Goal: Transaction & Acquisition: Purchase product/service

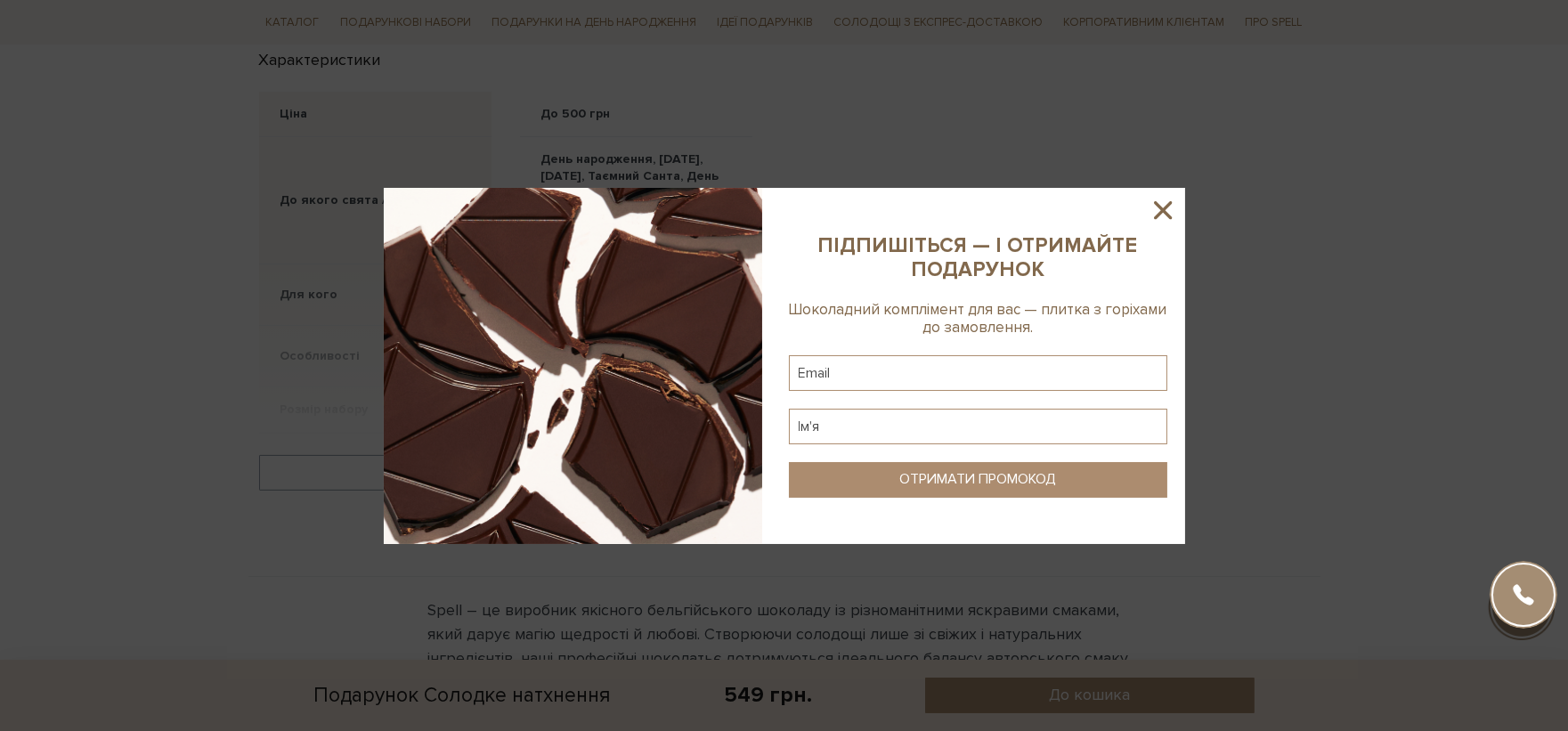
click at [1156, 208] on icon at bounding box center [1162, 210] width 30 height 30
click at [435, 58] on div "Характеристики Ціна До 500 грн До якого свята / Привід" at bounding box center [516, 288] width 536 height 491
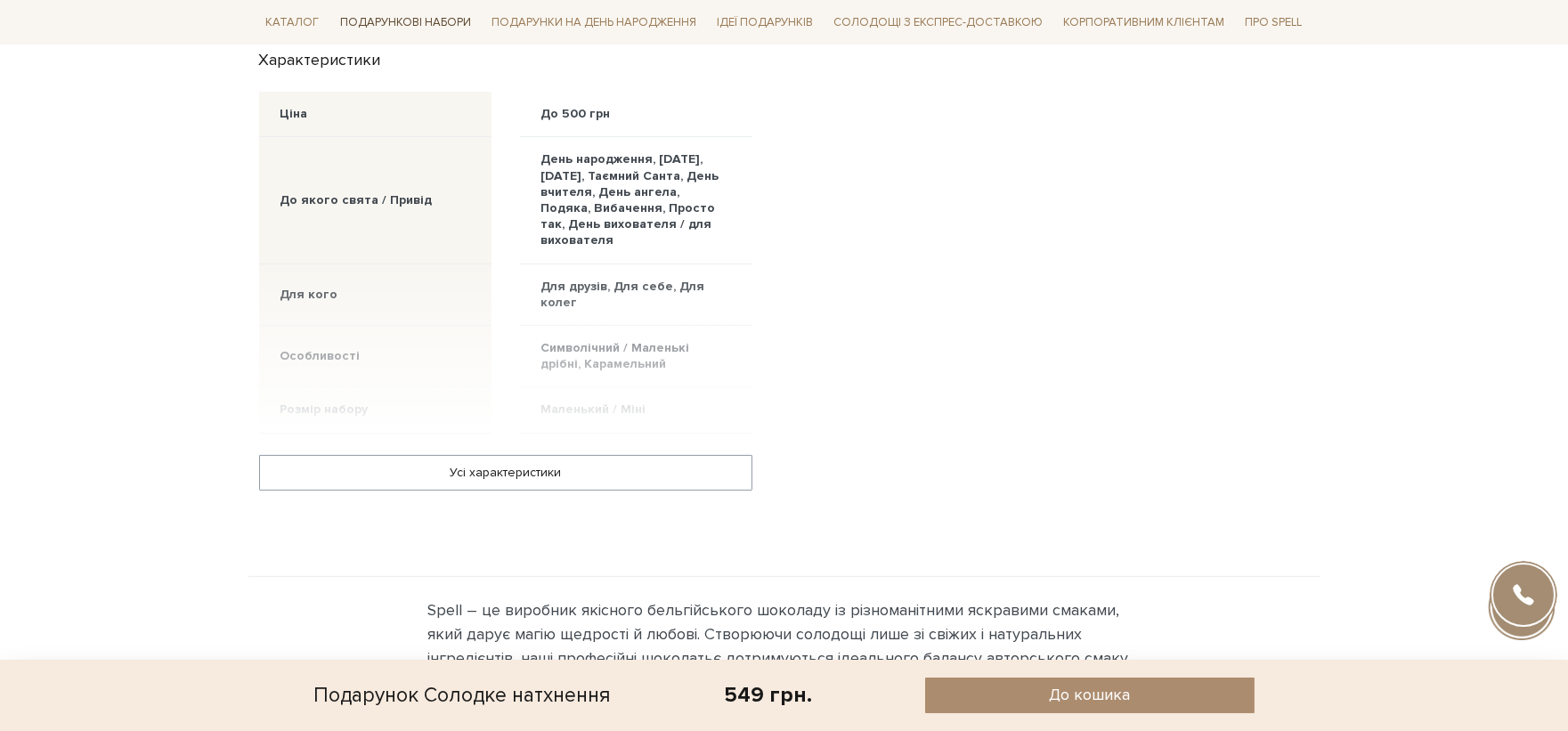
click at [398, 29] on li "Подарункові набори Привід Дивитись всі 1 Вересня День народження" at bounding box center [406, 23] width 145 height 42
click at [327, 23] on span "Подарункові набори" at bounding box center [293, 23] width 68 height 27
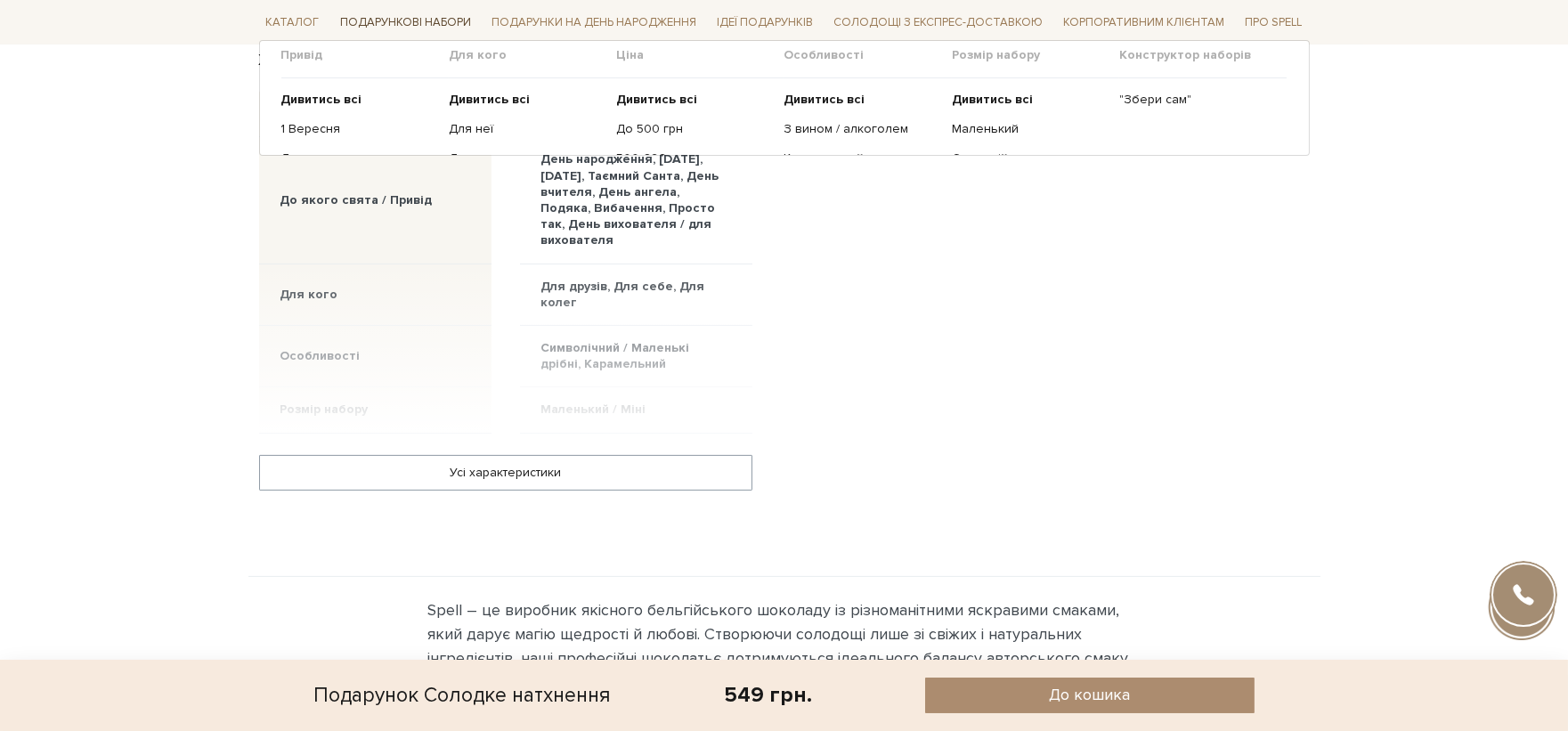
drag, startPoint x: 390, startPoint y: 20, endPoint x: 386, endPoint y: 33, distance: 13.6
click at [389, 21] on span "Подарункові набори" at bounding box center [406, 23] width 145 height 27
click at [387, 28] on span "Подарункові набори" at bounding box center [406, 23] width 145 height 27
click at [387, 31] on span "Подарункові набори" at bounding box center [406, 23] width 145 height 27
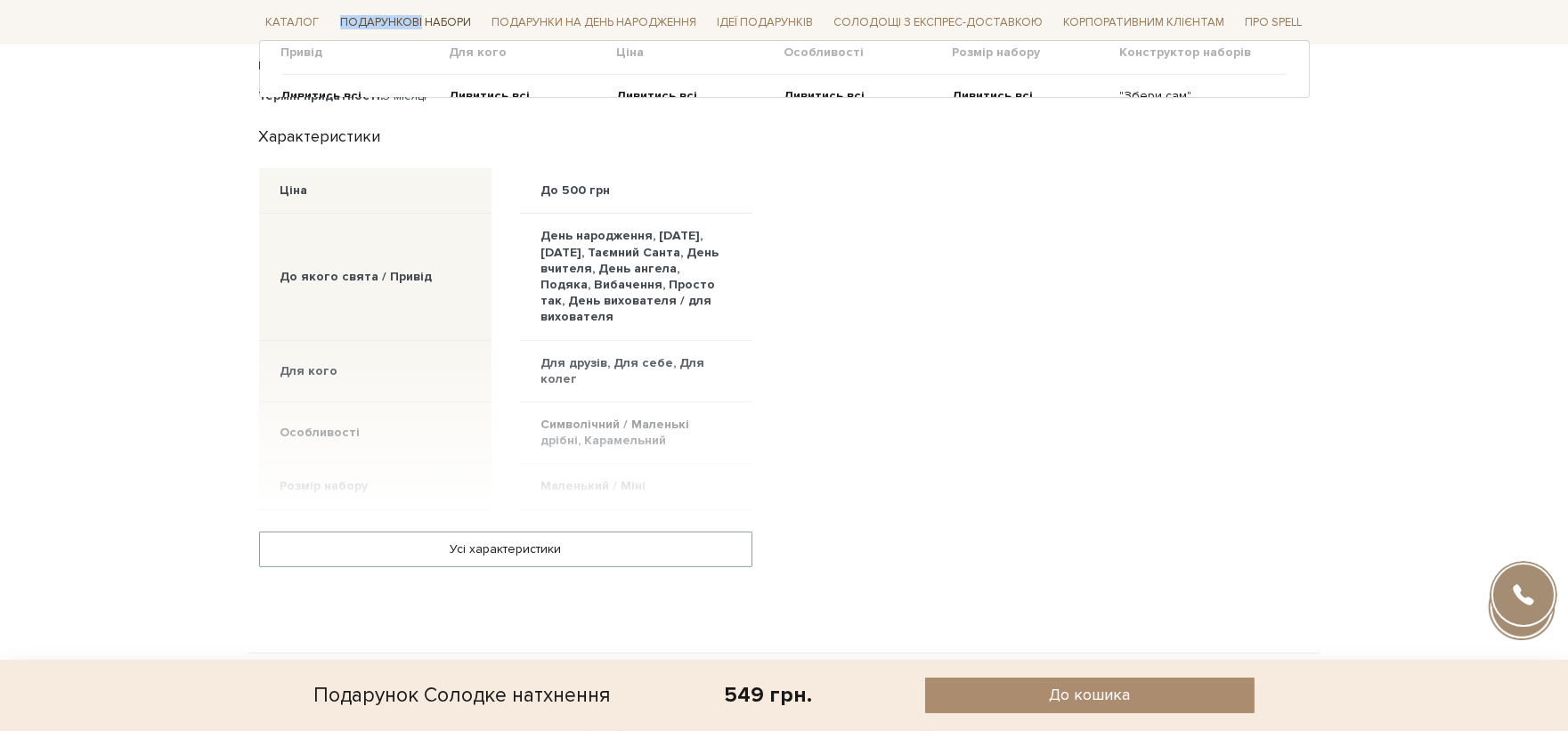
click at [385, 33] on span "Подарункові набори" at bounding box center [406, 23] width 145 height 27
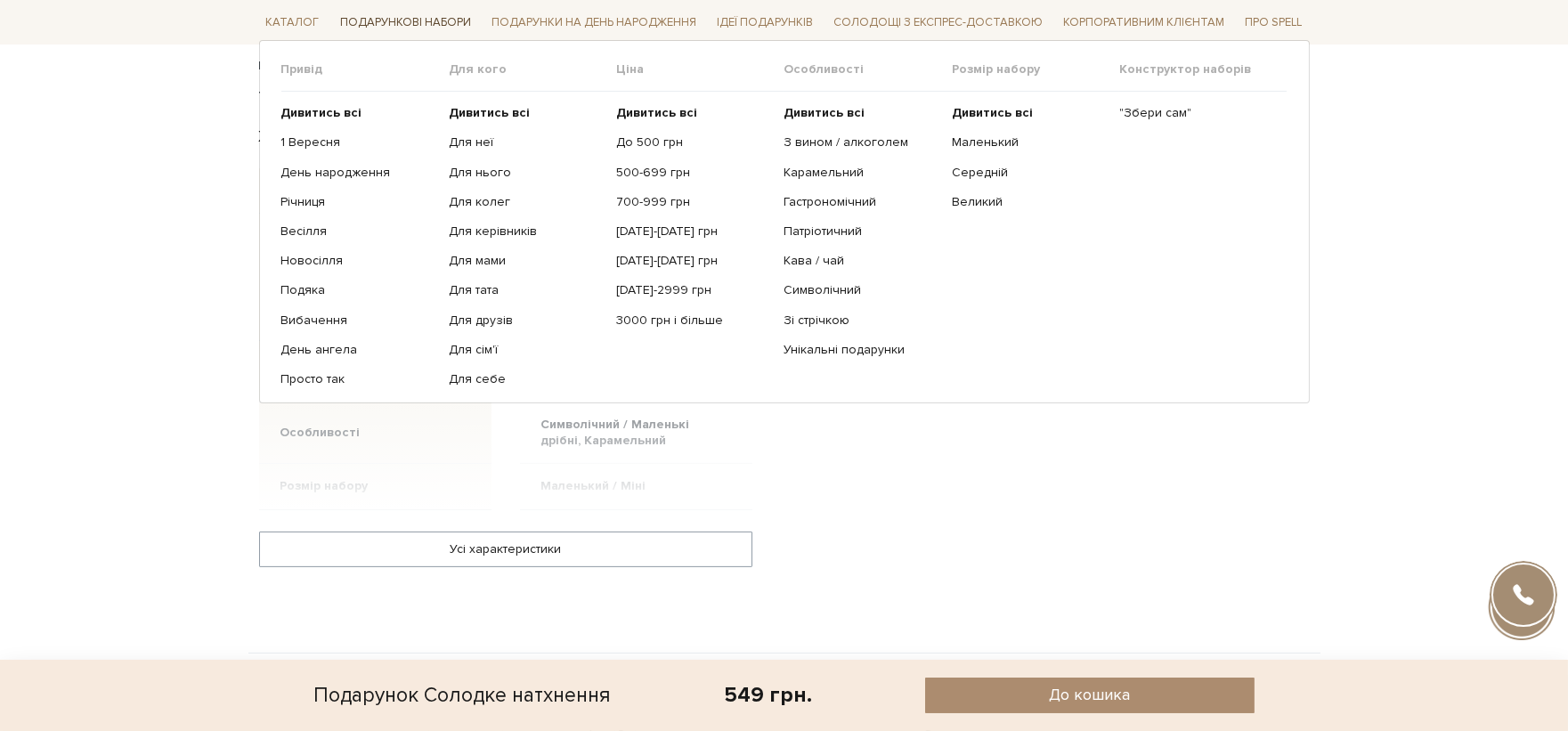
scroll to position [989, 0]
click at [385, 33] on span "Подарункові набори" at bounding box center [406, 23] width 145 height 27
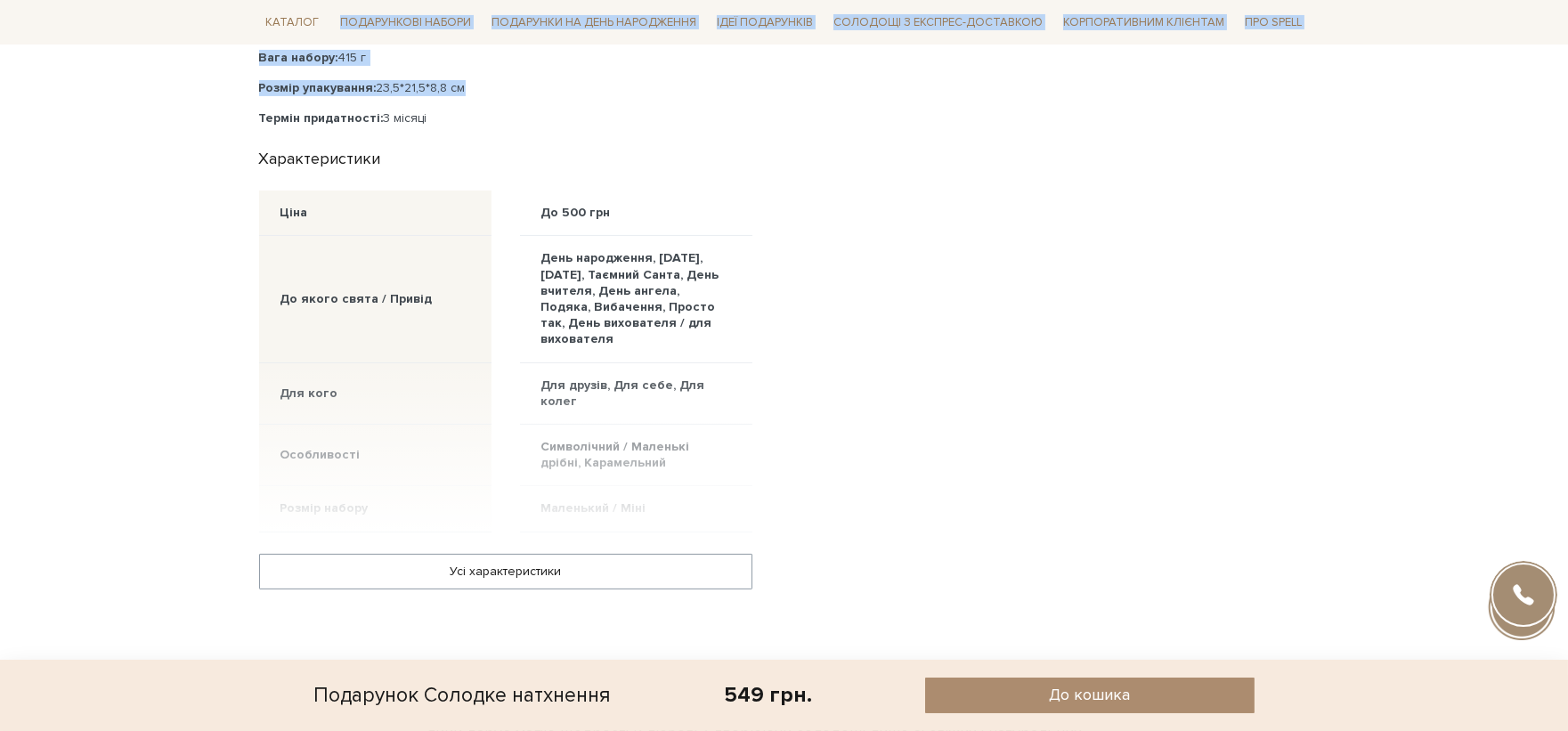
drag, startPoint x: 385, startPoint y: 33, endPoint x: 218, endPoint y: 35, distance: 167.0
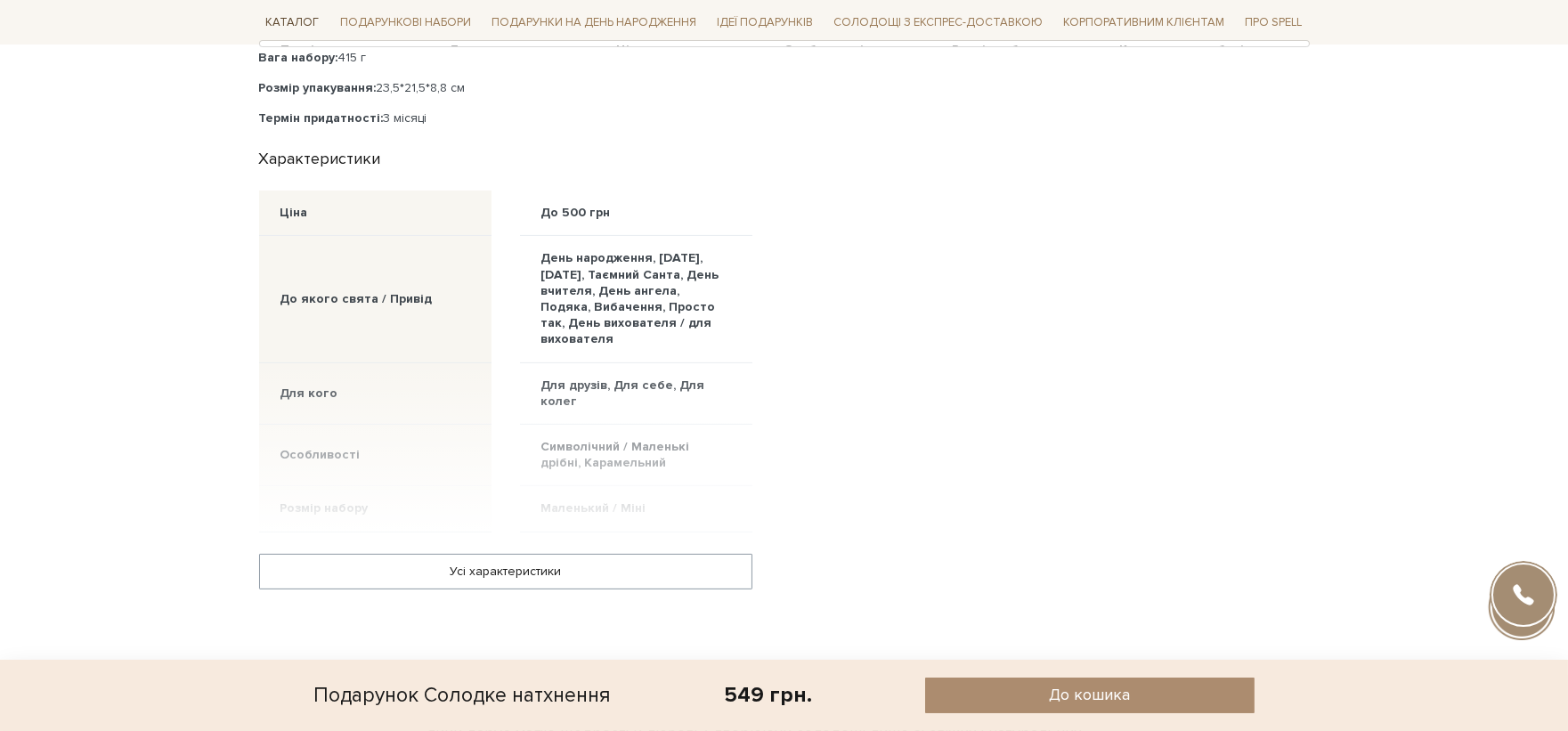
drag, startPoint x: 230, startPoint y: 31, endPoint x: 277, endPoint y: 25, distance: 47.4
click at [277, 25] on div "Каталог Всі солодощі Дивитись всі Новинки Бестселери Набори SALE Білий" at bounding box center [784, 22] width 1568 height 44
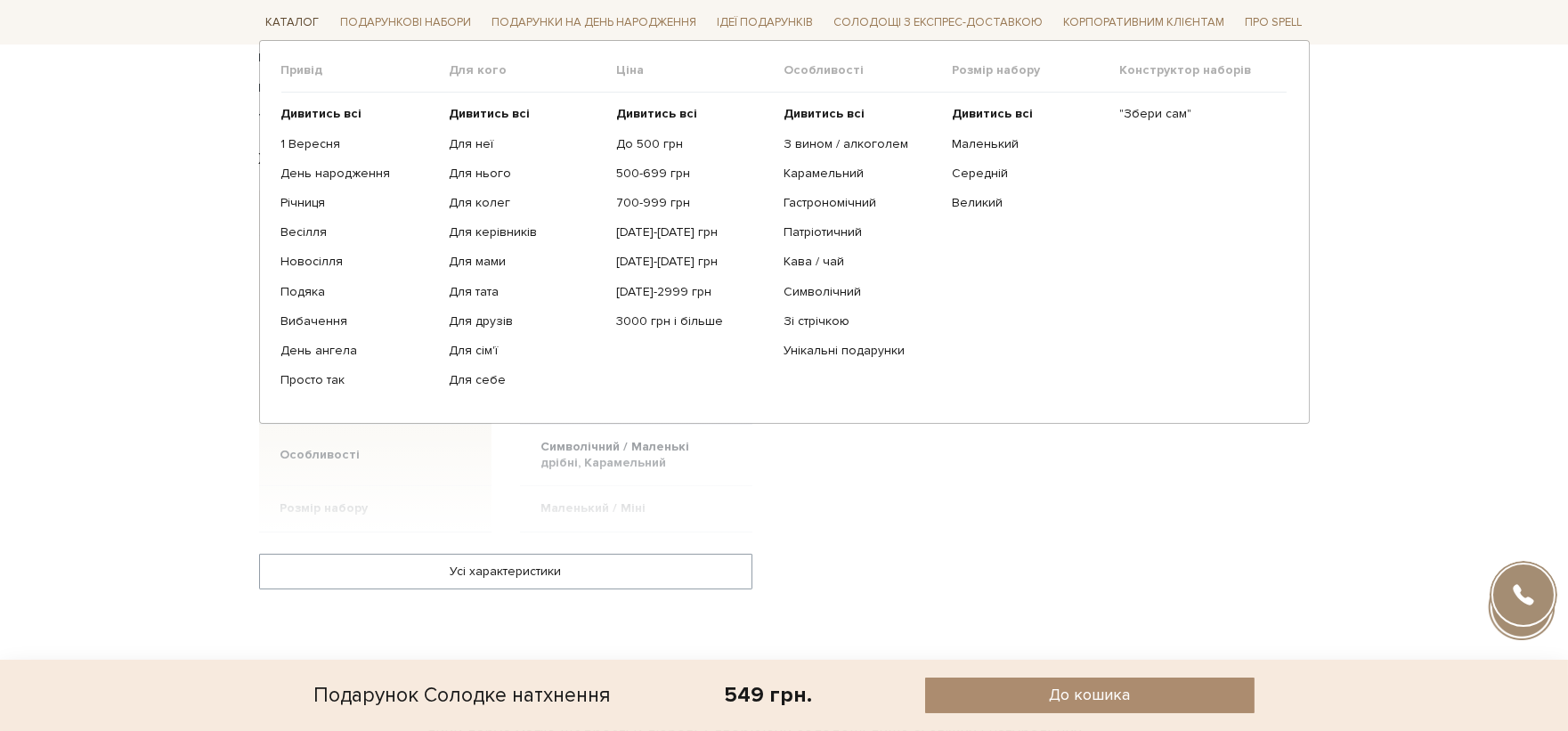
click at [287, 19] on span "Каталог" at bounding box center [293, 23] width 68 height 27
click at [290, 19] on span "Каталог" at bounding box center [293, 23] width 68 height 27
click at [288, 24] on span "Каталог" at bounding box center [293, 23] width 68 height 27
click at [386, 9] on span "Подарункові набори" at bounding box center [406, 23] width 145 height 27
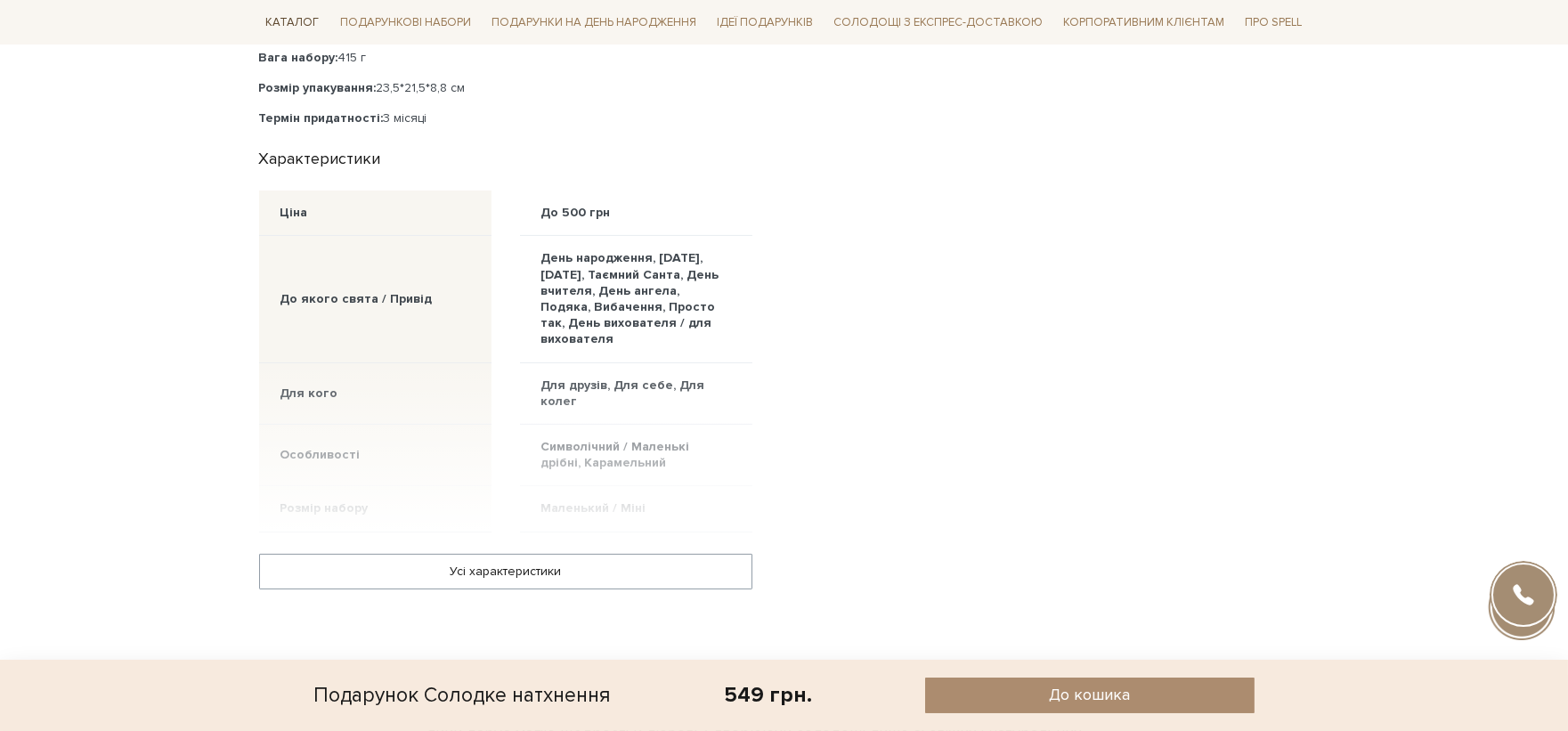
click at [298, 23] on span "Каталог" at bounding box center [293, 23] width 68 height 27
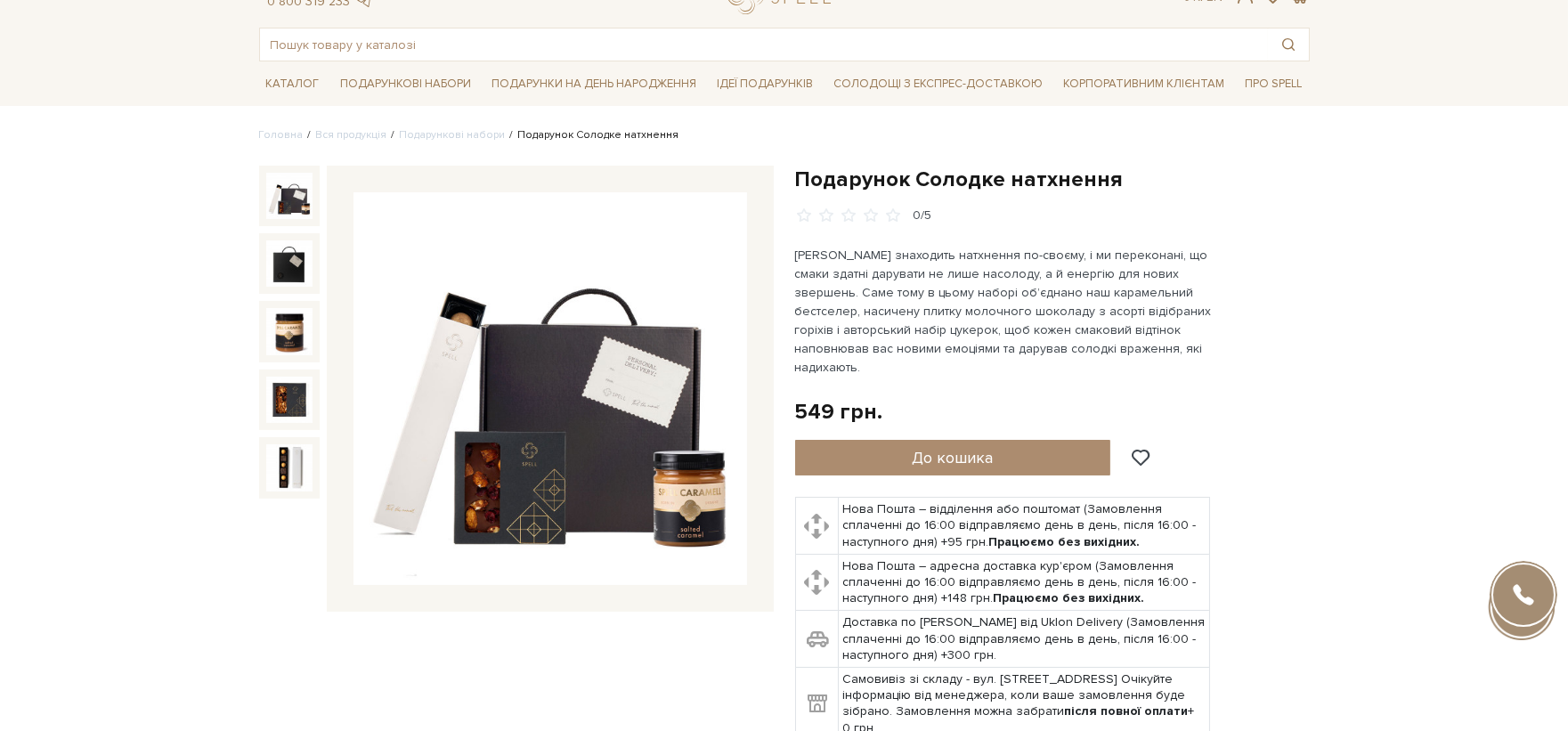
scroll to position [0, 0]
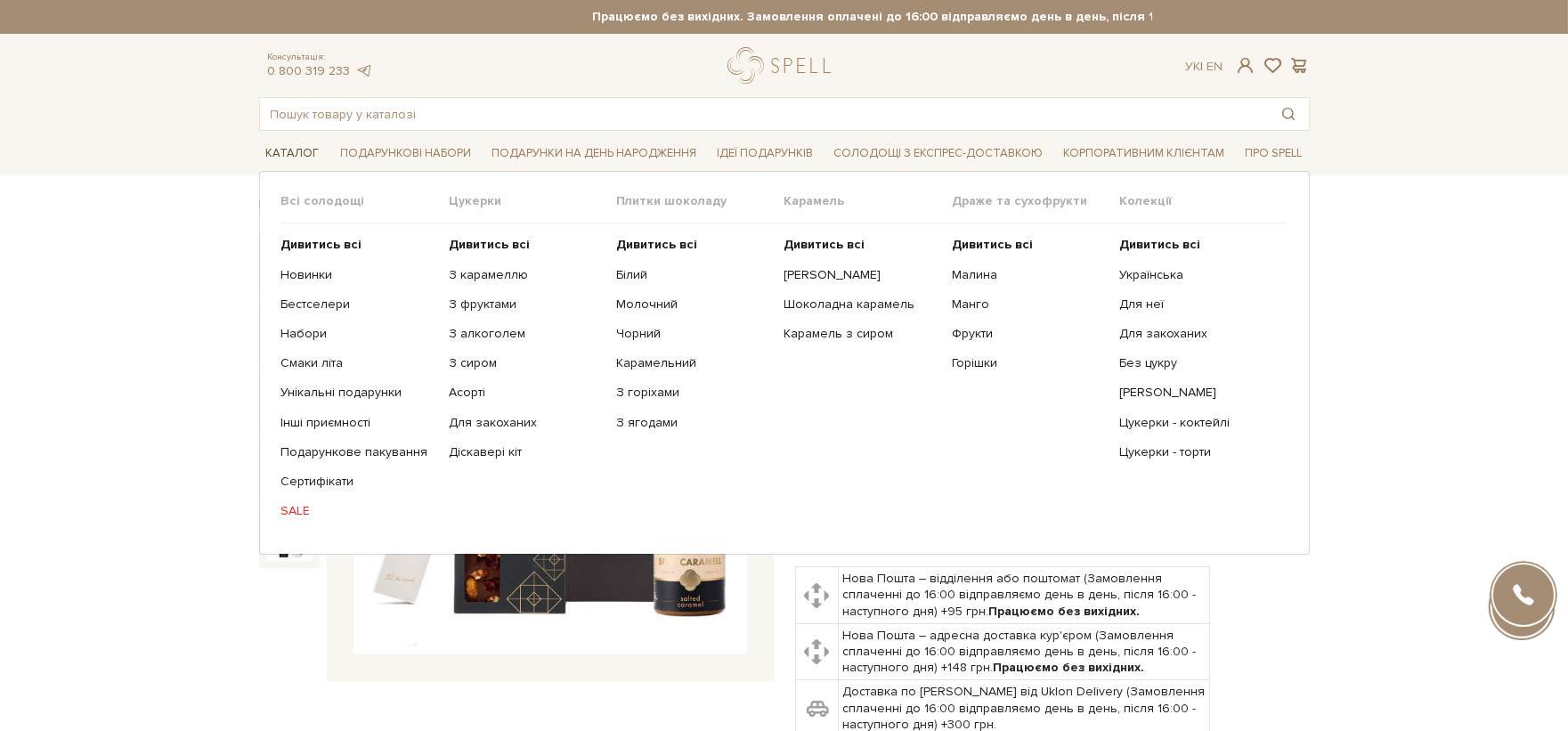
click at [302, 149] on span "Каталог" at bounding box center [293, 153] width 68 height 27
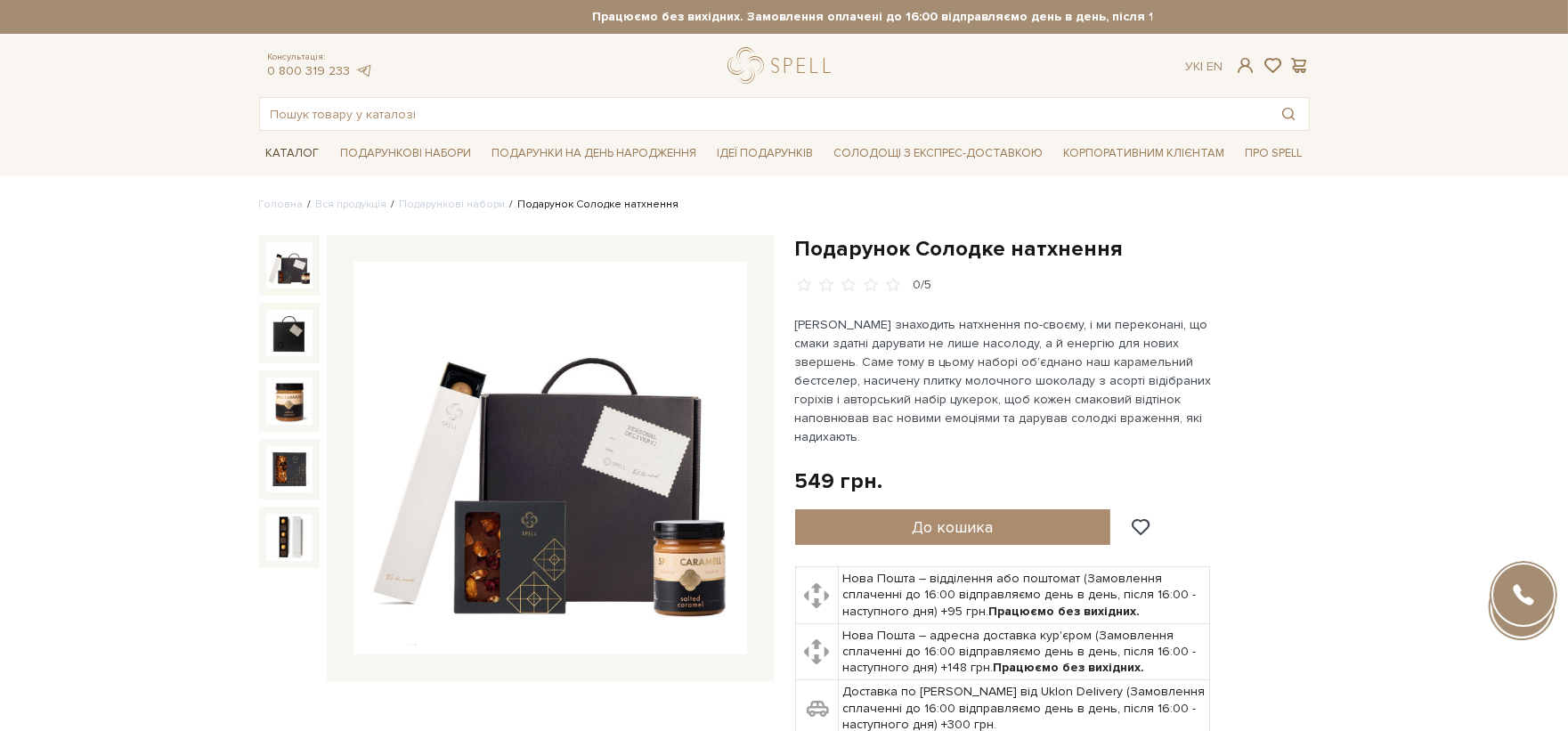
click at [286, 153] on span "Каталог" at bounding box center [293, 153] width 68 height 27
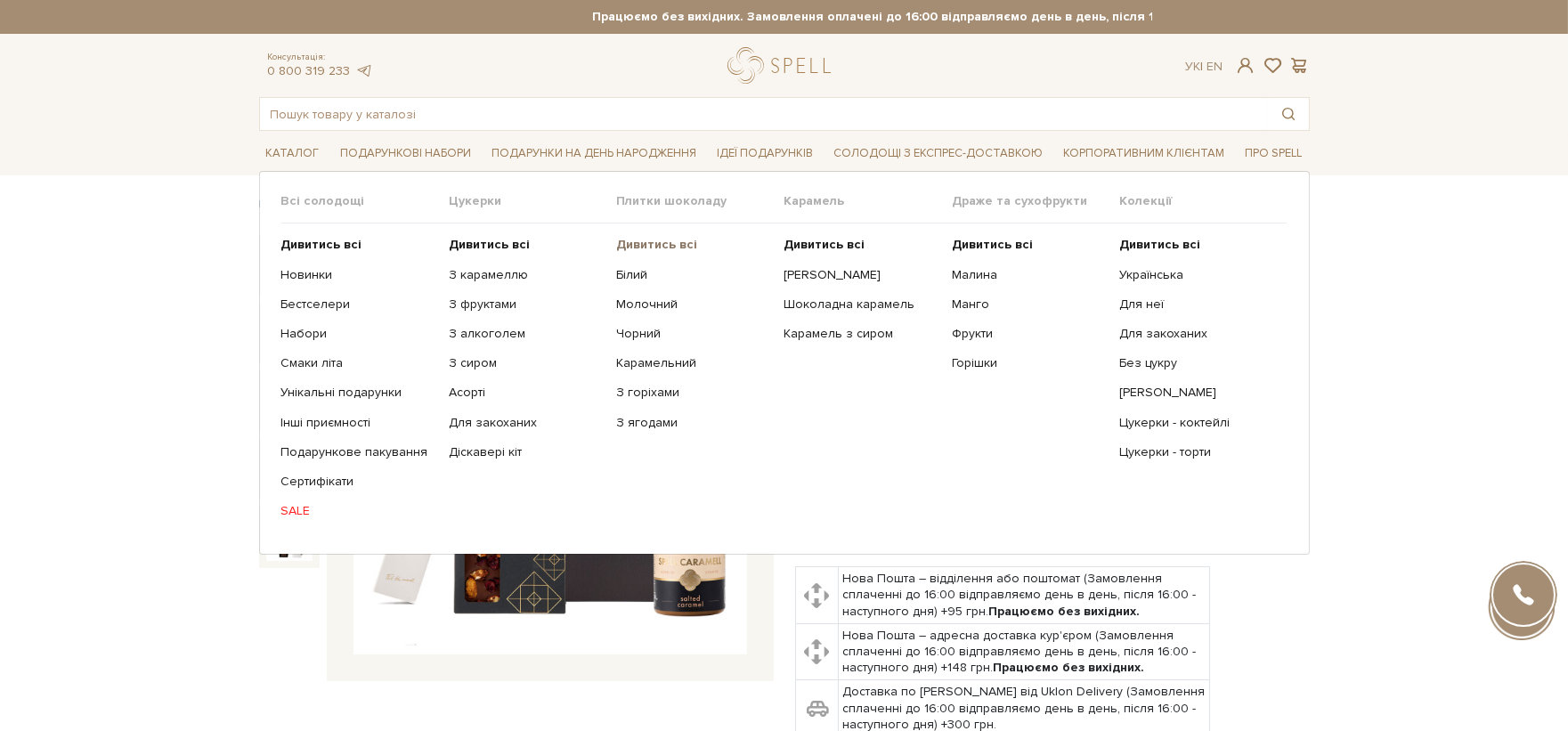
click at [656, 242] on b "Дивитись всі" at bounding box center [657, 243] width 81 height 15
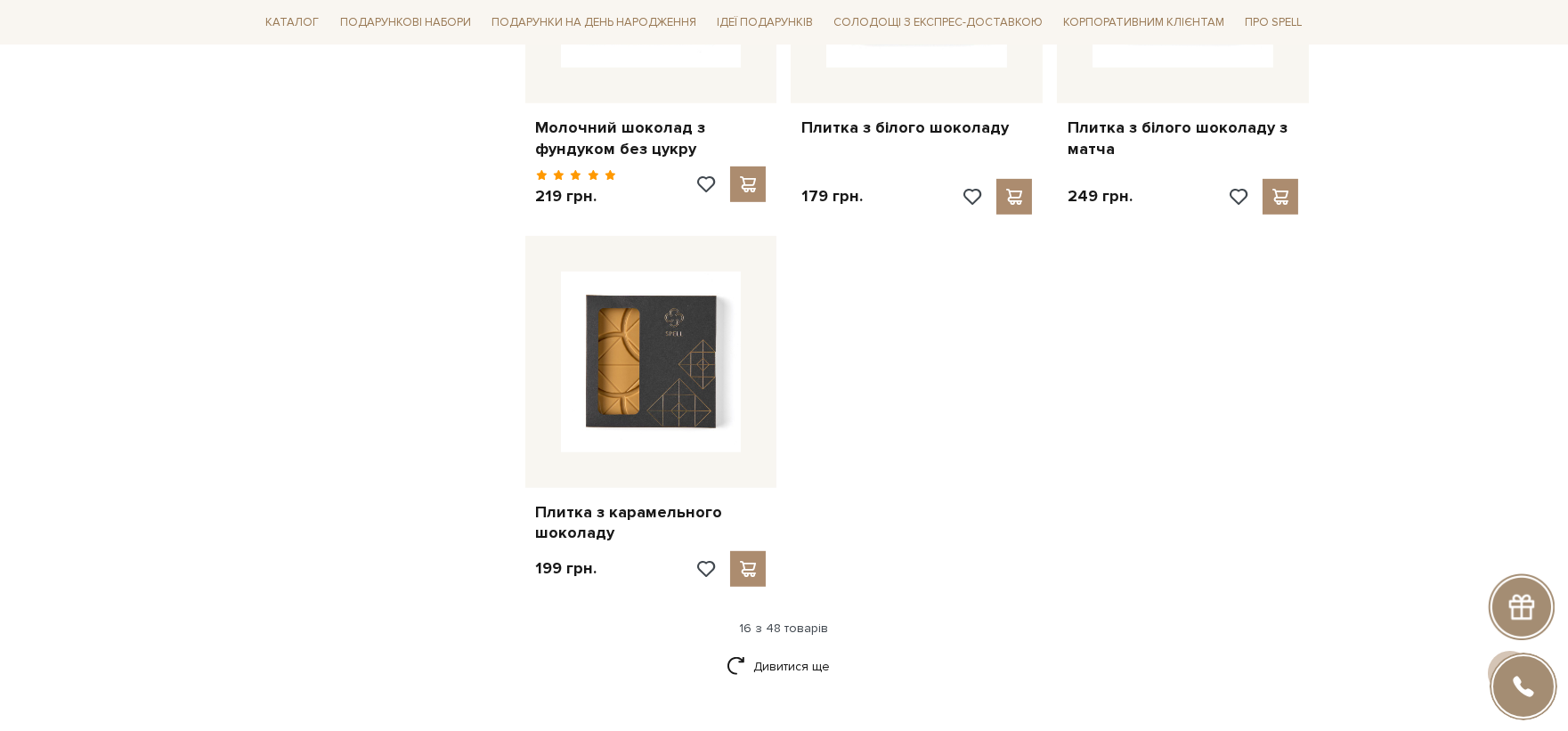
scroll to position [2175, 0]
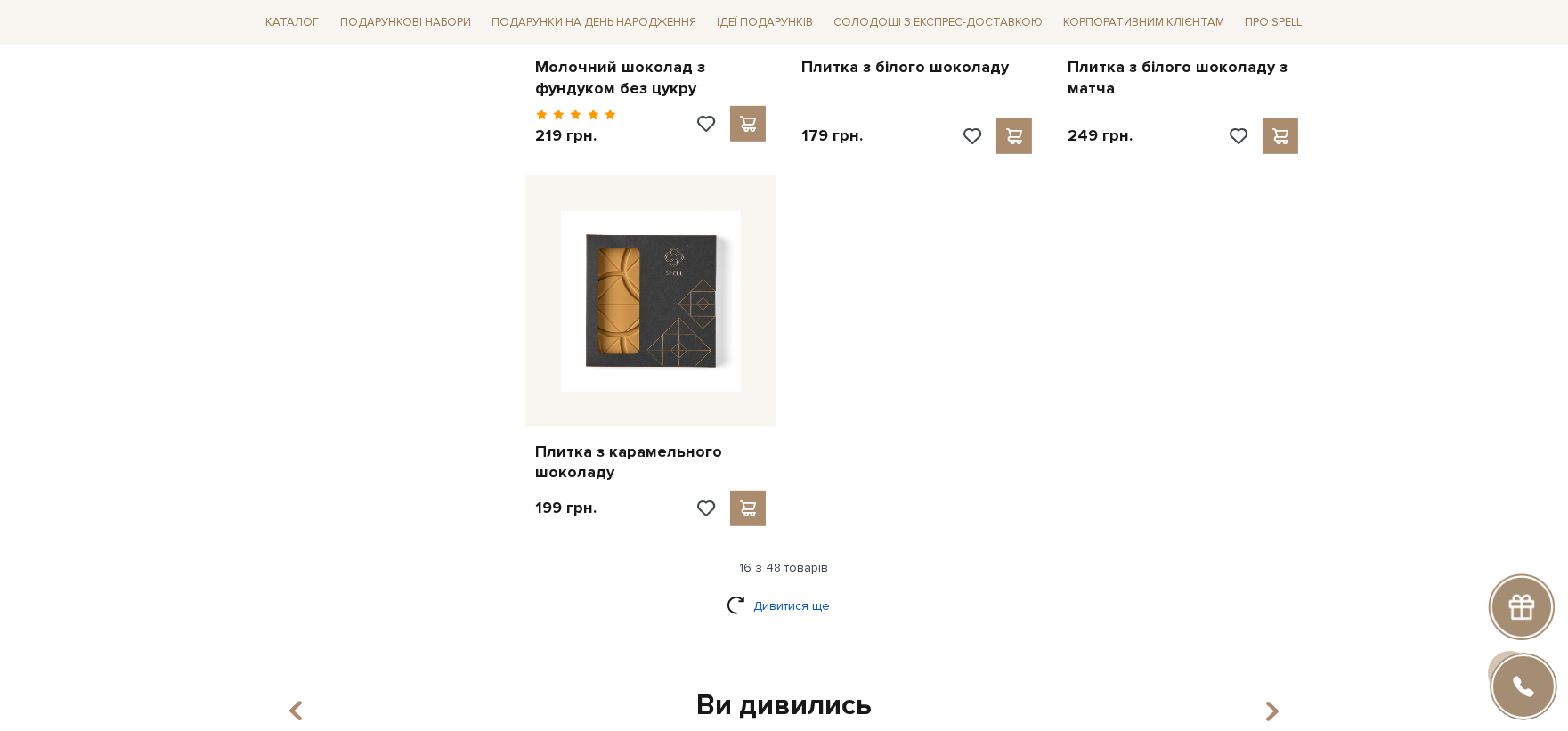
click at [809, 590] on link "Дивитися ще" at bounding box center [784, 605] width 116 height 31
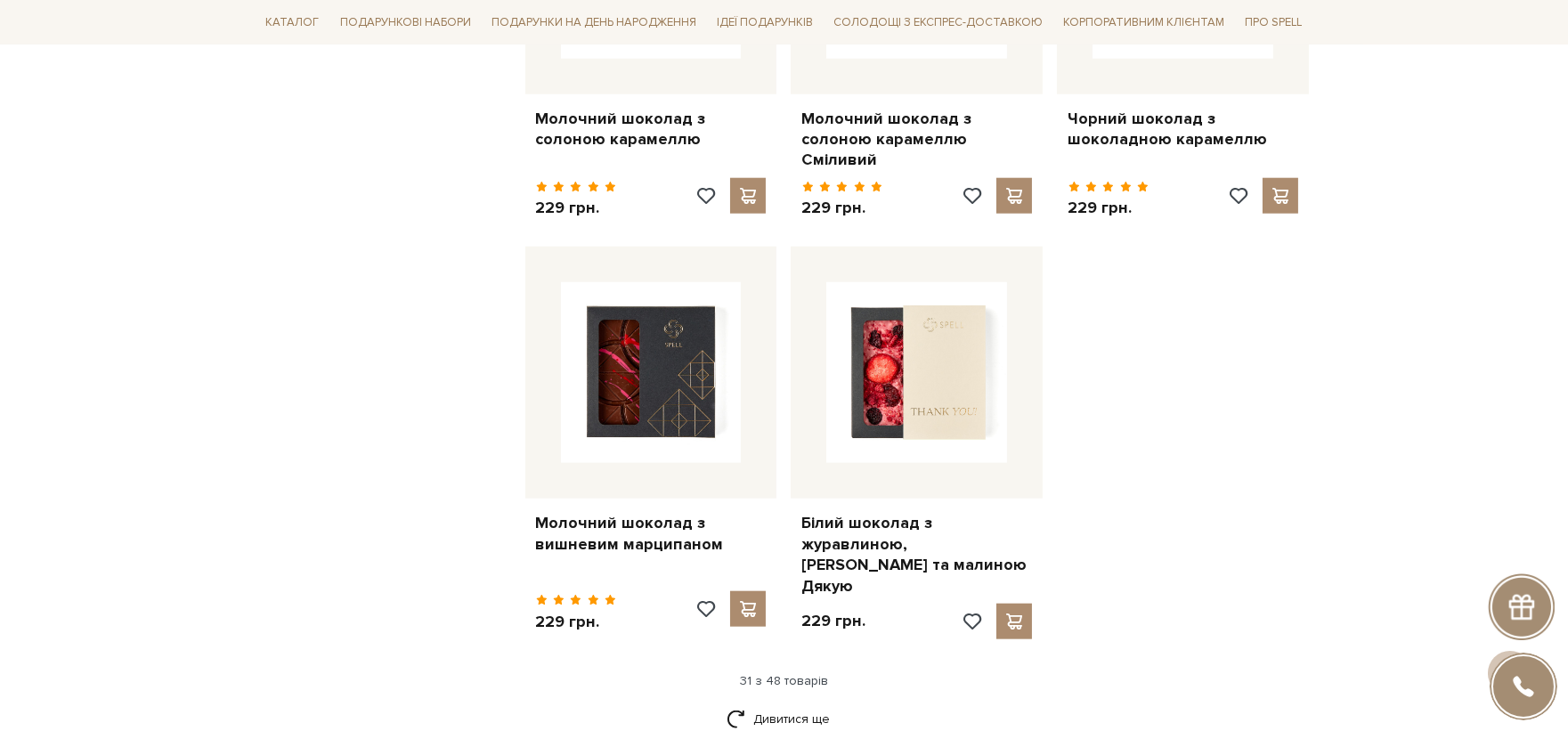
scroll to position [4252, 0]
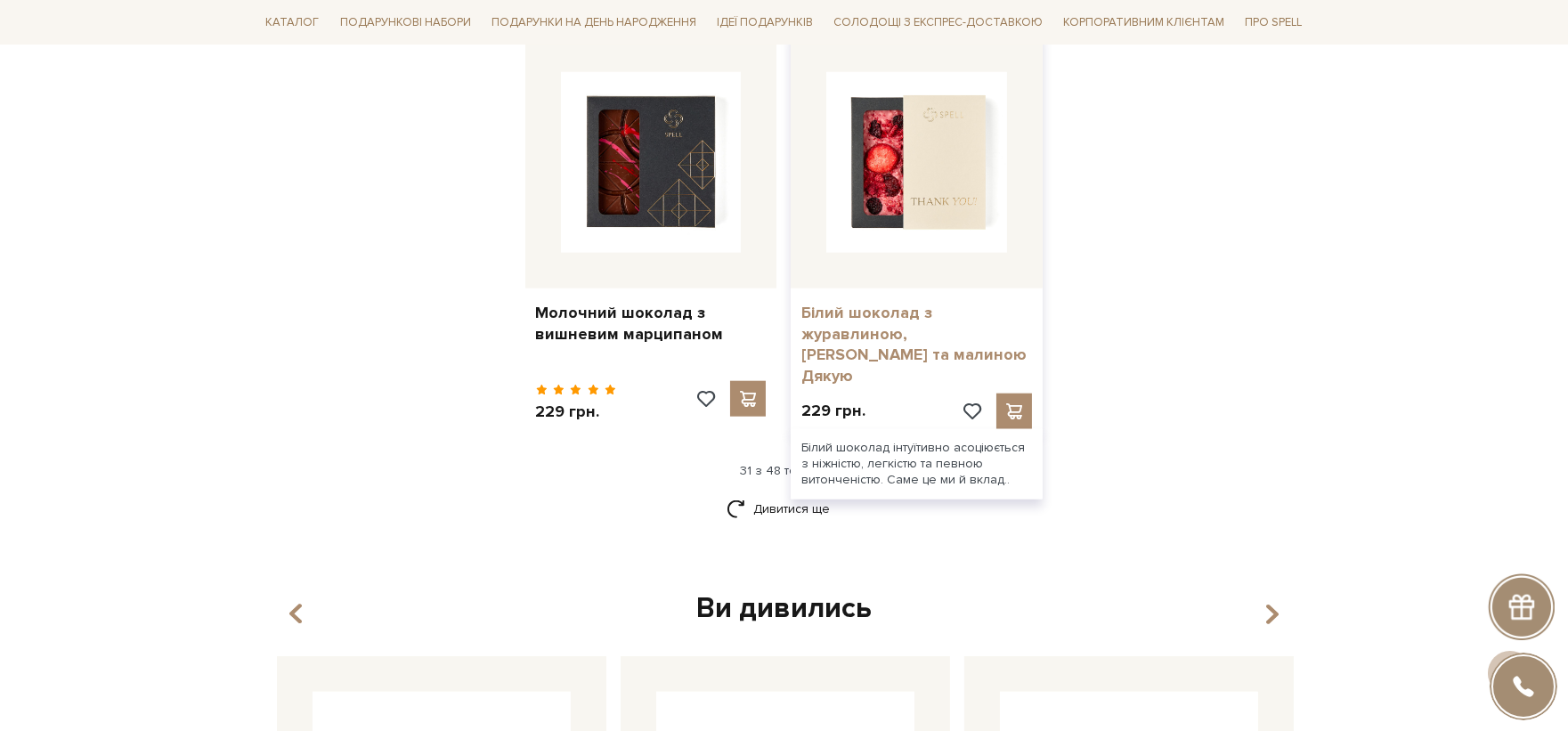
click at [926, 302] on link "Білий шоколад з журавлиною, [PERSON_NAME] та малиною Дякую" at bounding box center [916, 343] width 231 height 83
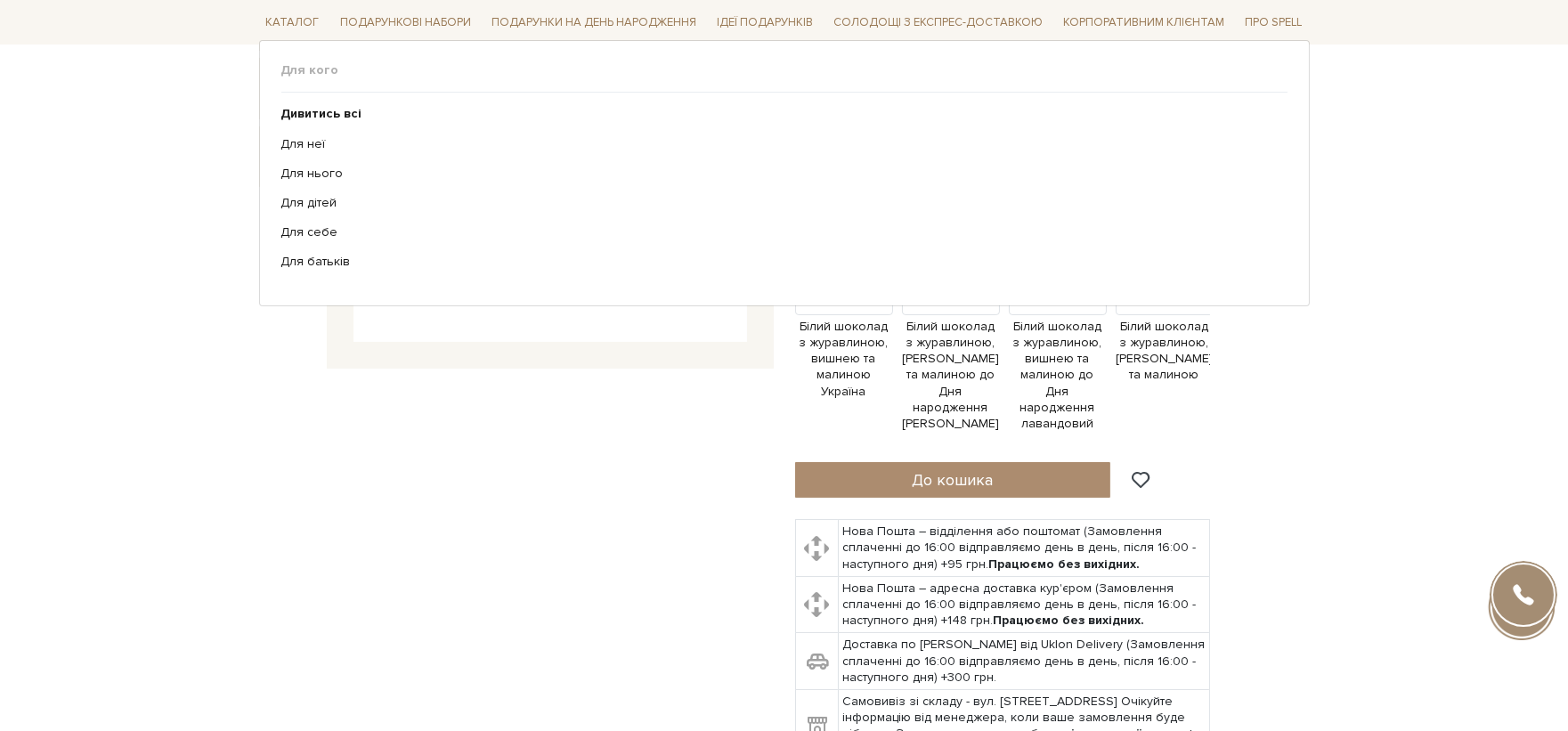
scroll to position [395, 0]
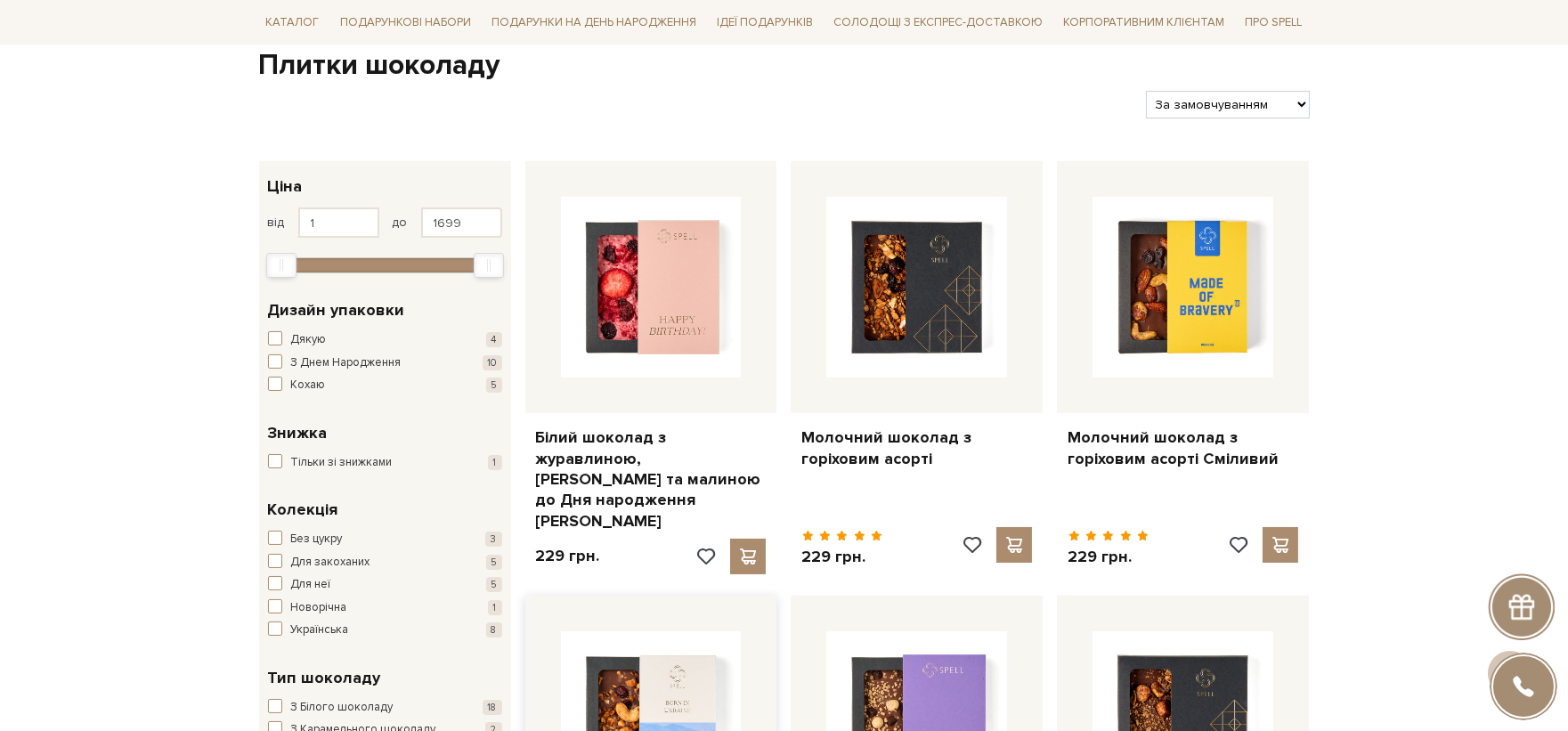
scroll to position [477, 0]
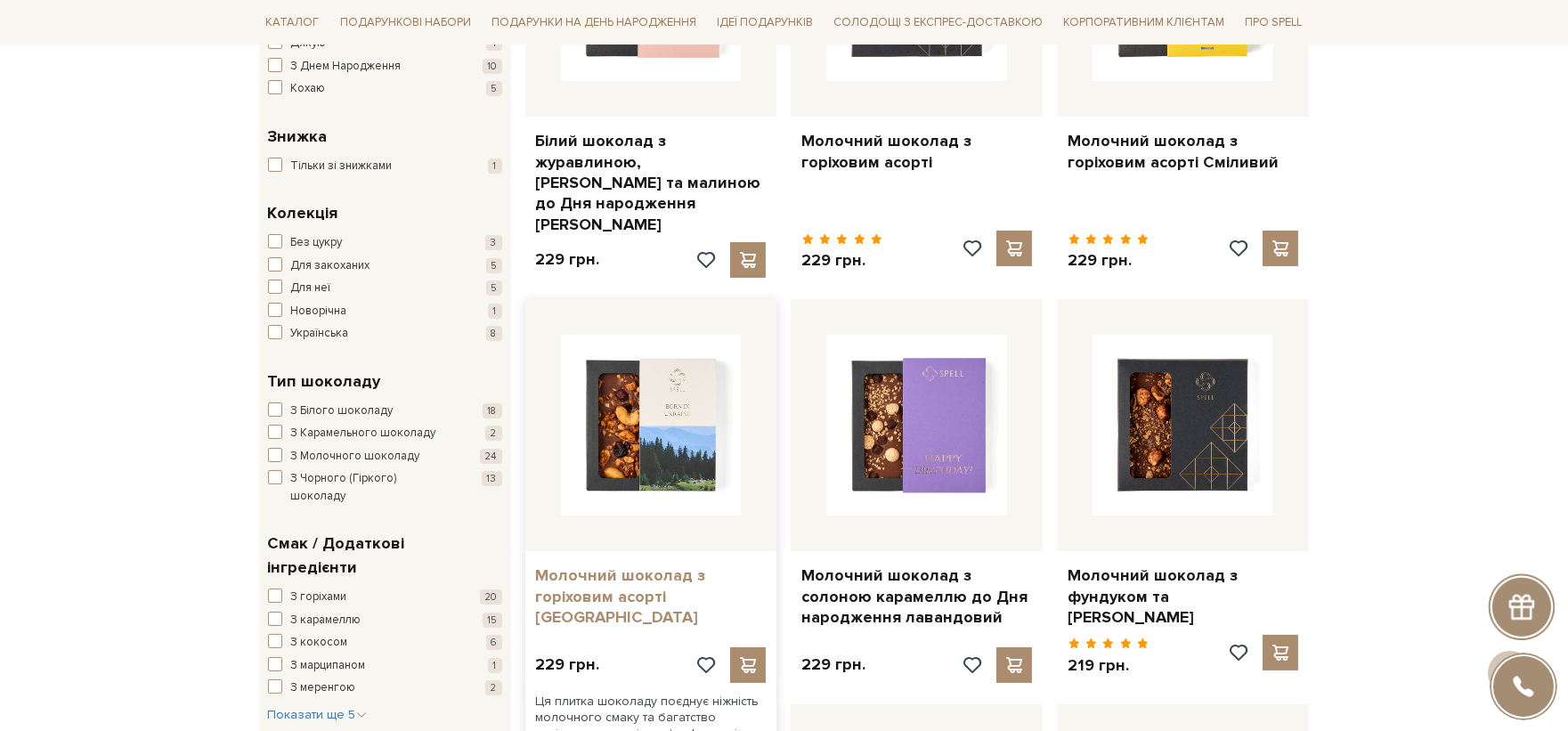
click at [656, 565] on link "Молочний шоколад з горіховим асорті [GEOGRAPHIC_DATA]" at bounding box center [651, 596] width 231 height 62
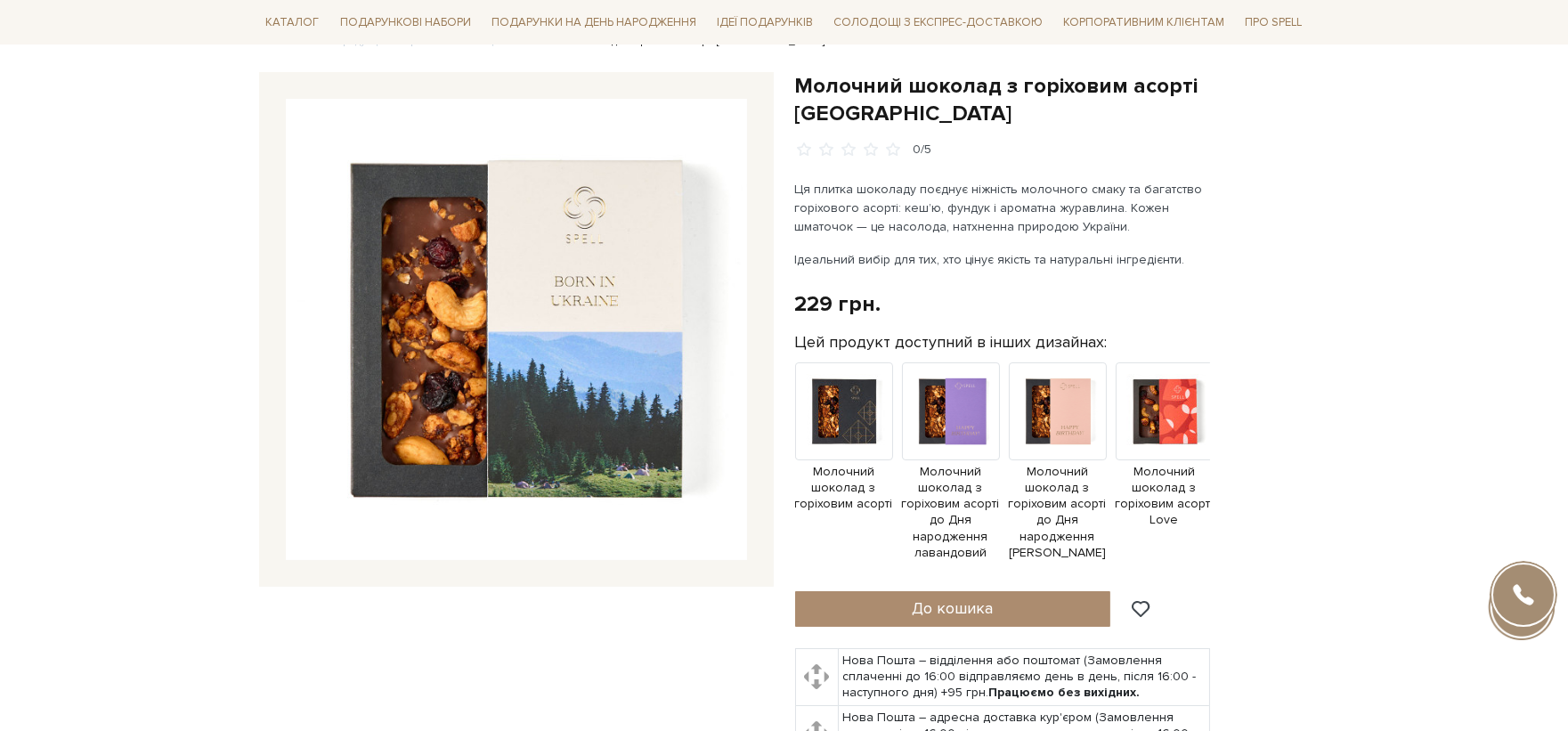
scroll to position [197, 0]
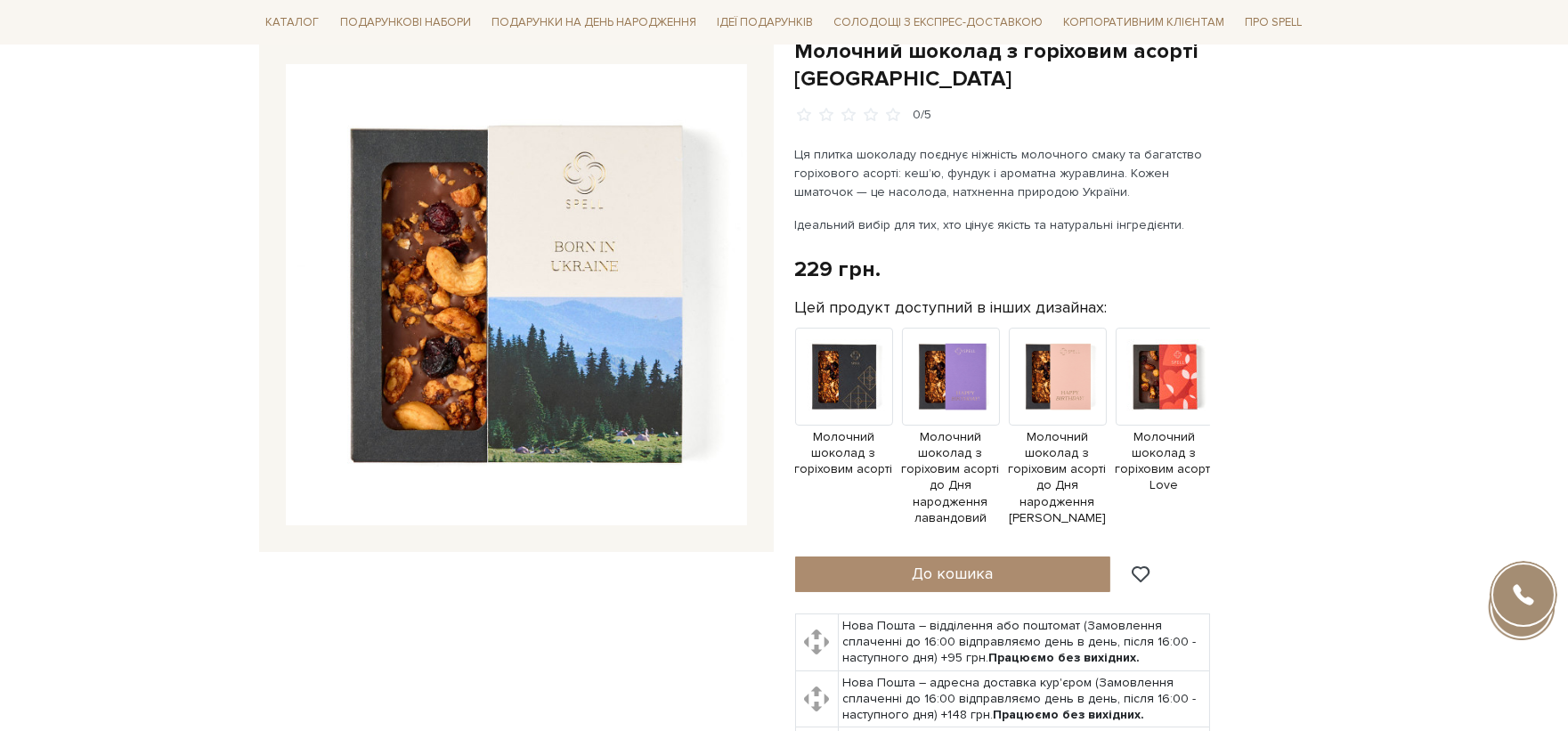
drag, startPoint x: 1056, startPoint y: 510, endPoint x: 1067, endPoint y: 509, distance: 11.0
click at [1115, 499] on div "Молочний шоколад з горіховим асорті [GEOGRAPHIC_DATA] 0/5" at bounding box center [1053, 446] width 514 height 819
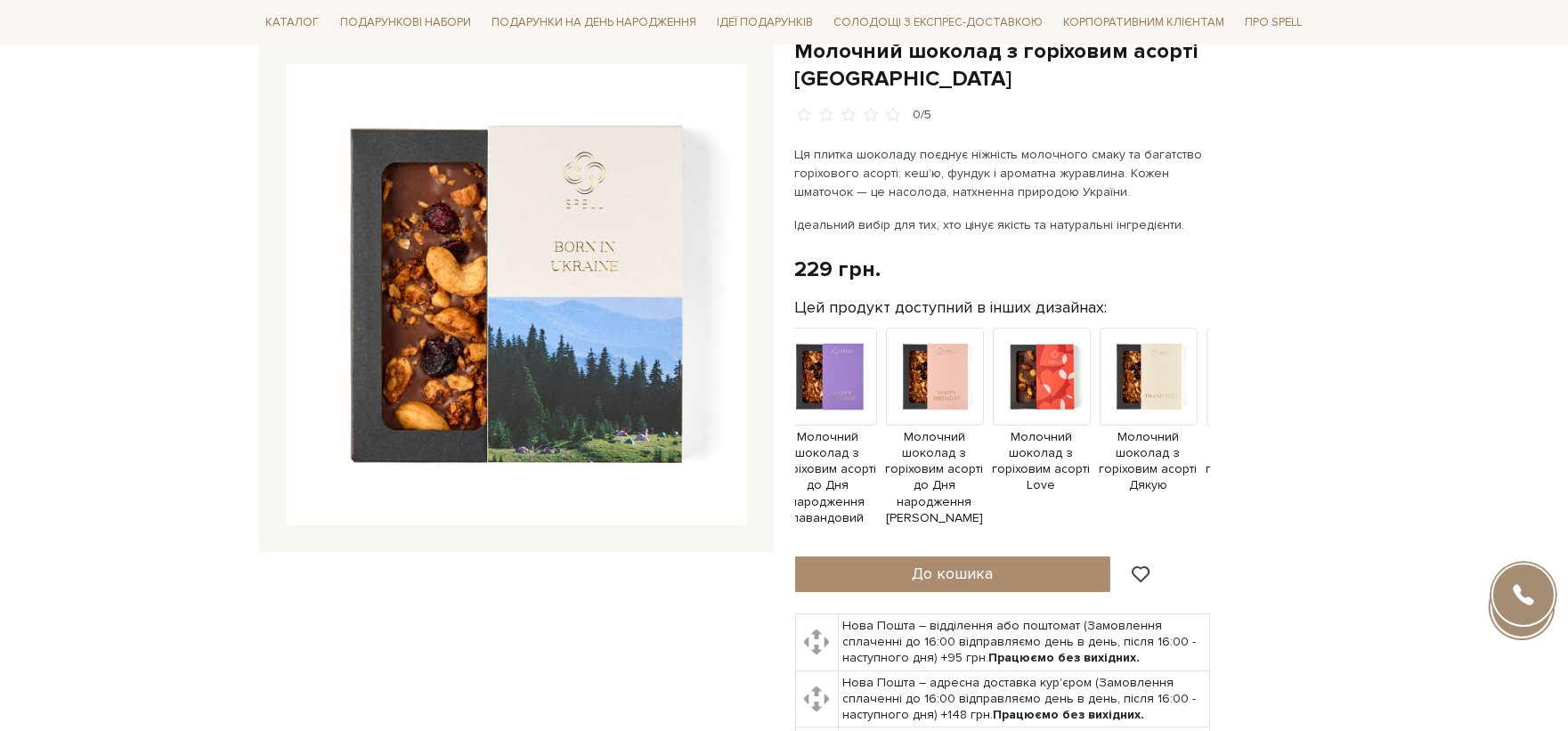
scroll to position [0, 217]
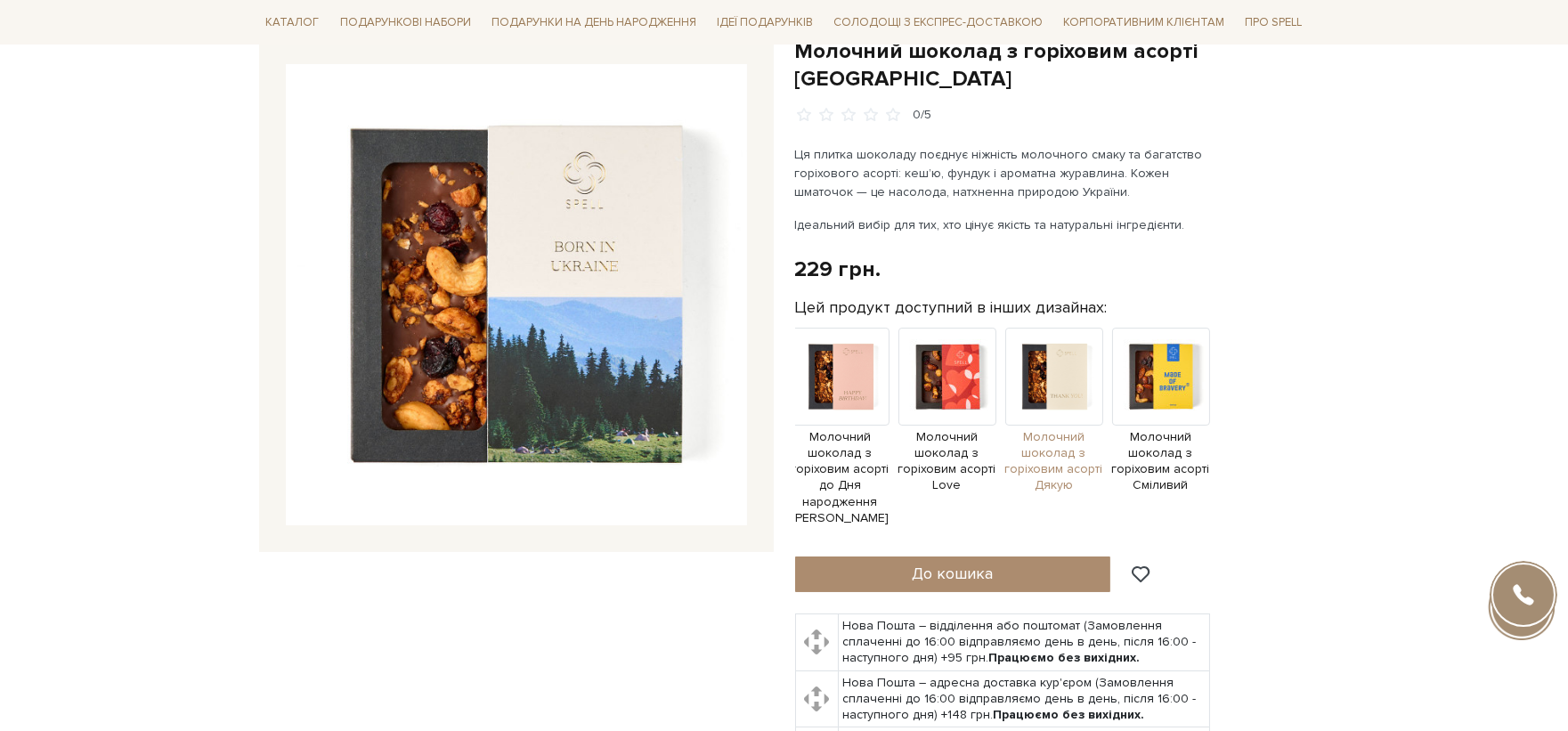
click at [1068, 429] on span "Молочний шоколад з горіховим асорті Дякую" at bounding box center [1054, 461] width 98 height 65
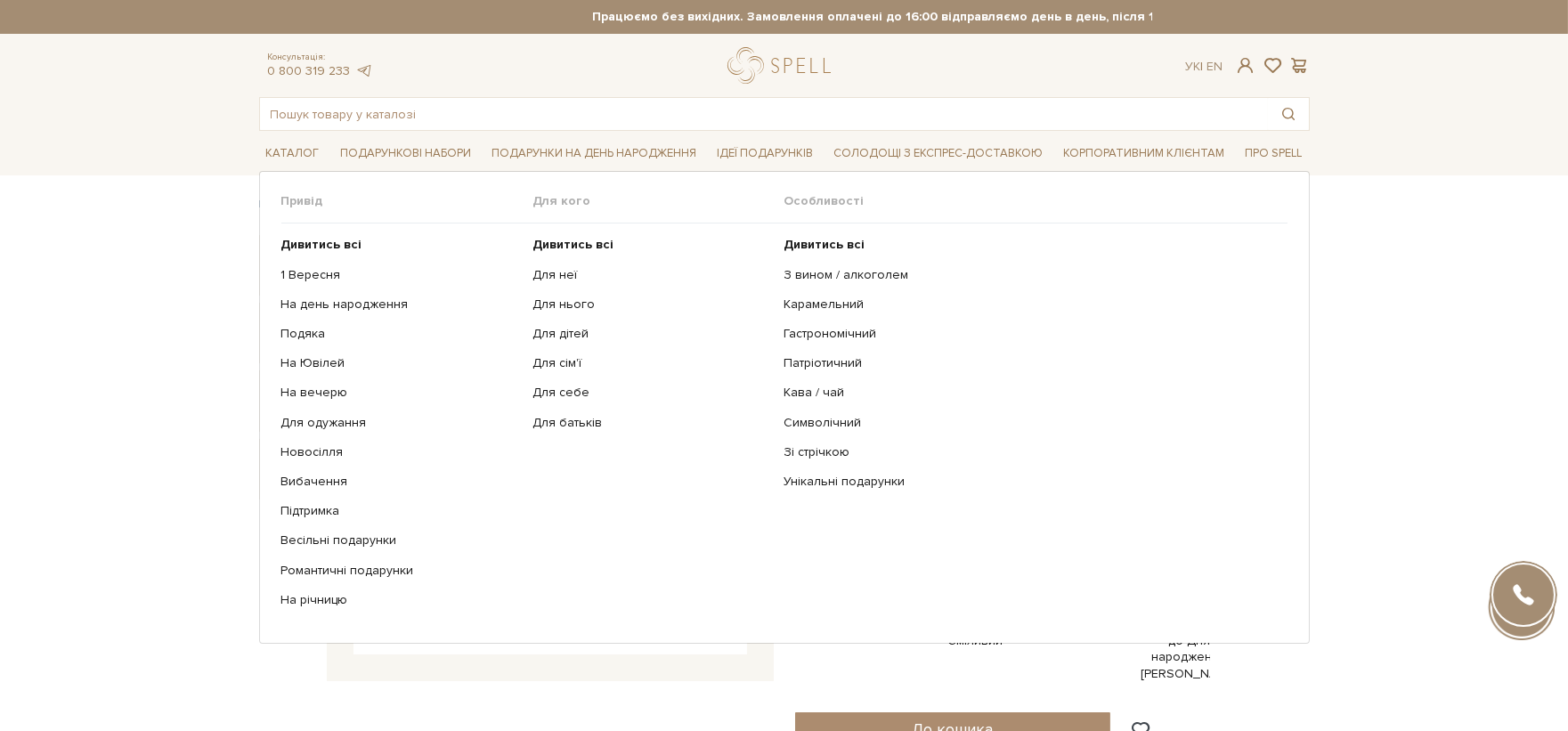
scroll to position [593, 0]
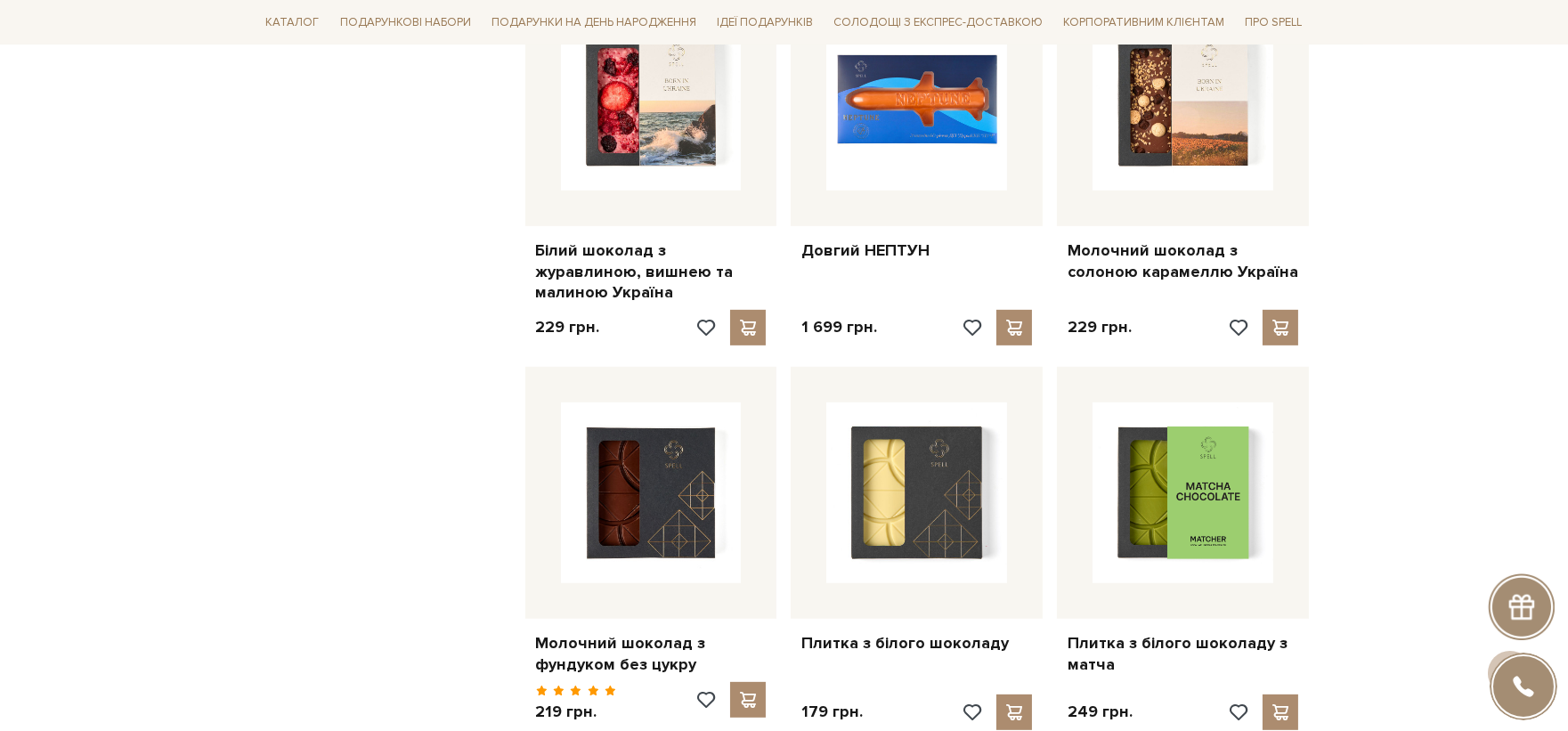
scroll to position [1565, 0]
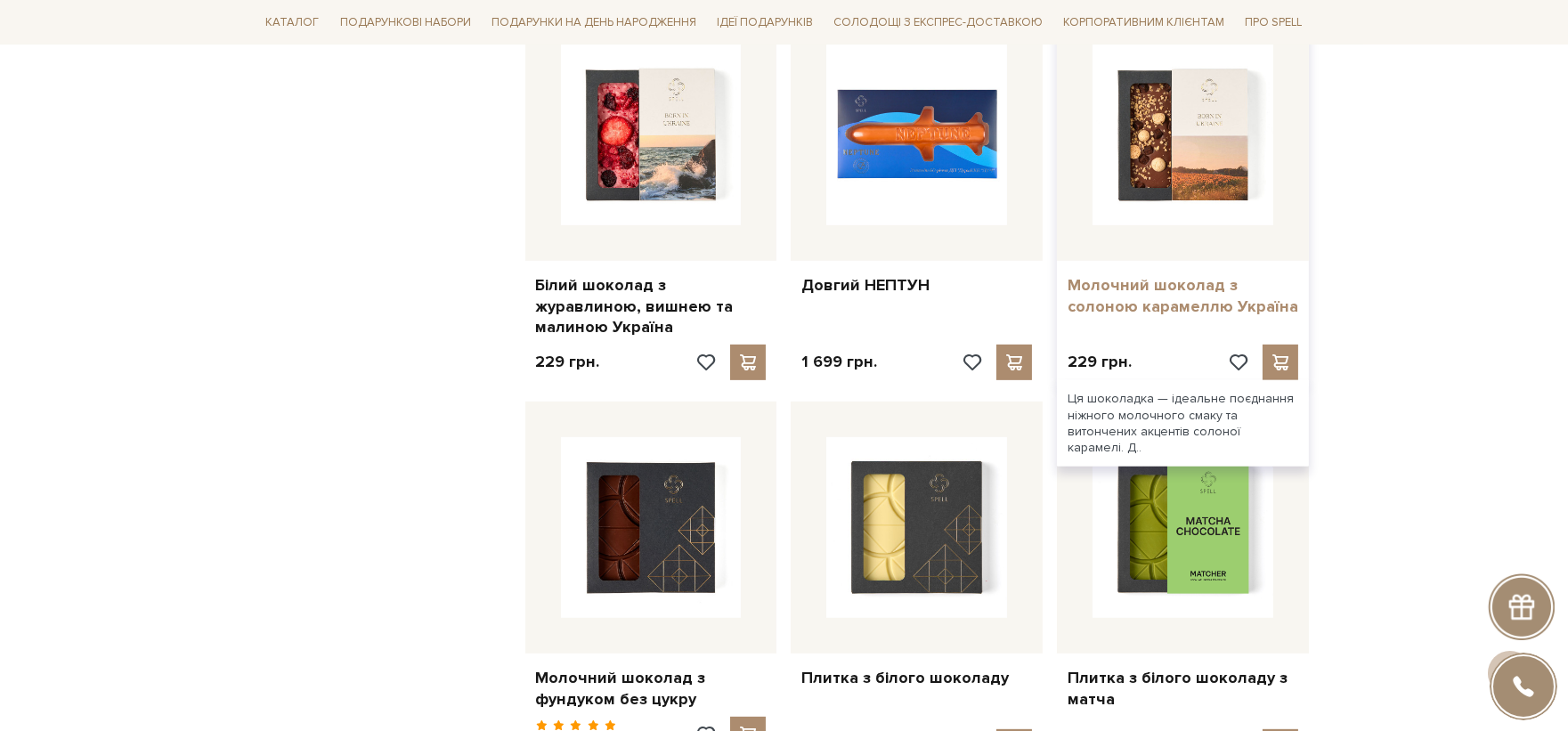
click at [1142, 275] on link "Молочний шоколад з солоною карамеллю Україна" at bounding box center [1183, 295] width 231 height 42
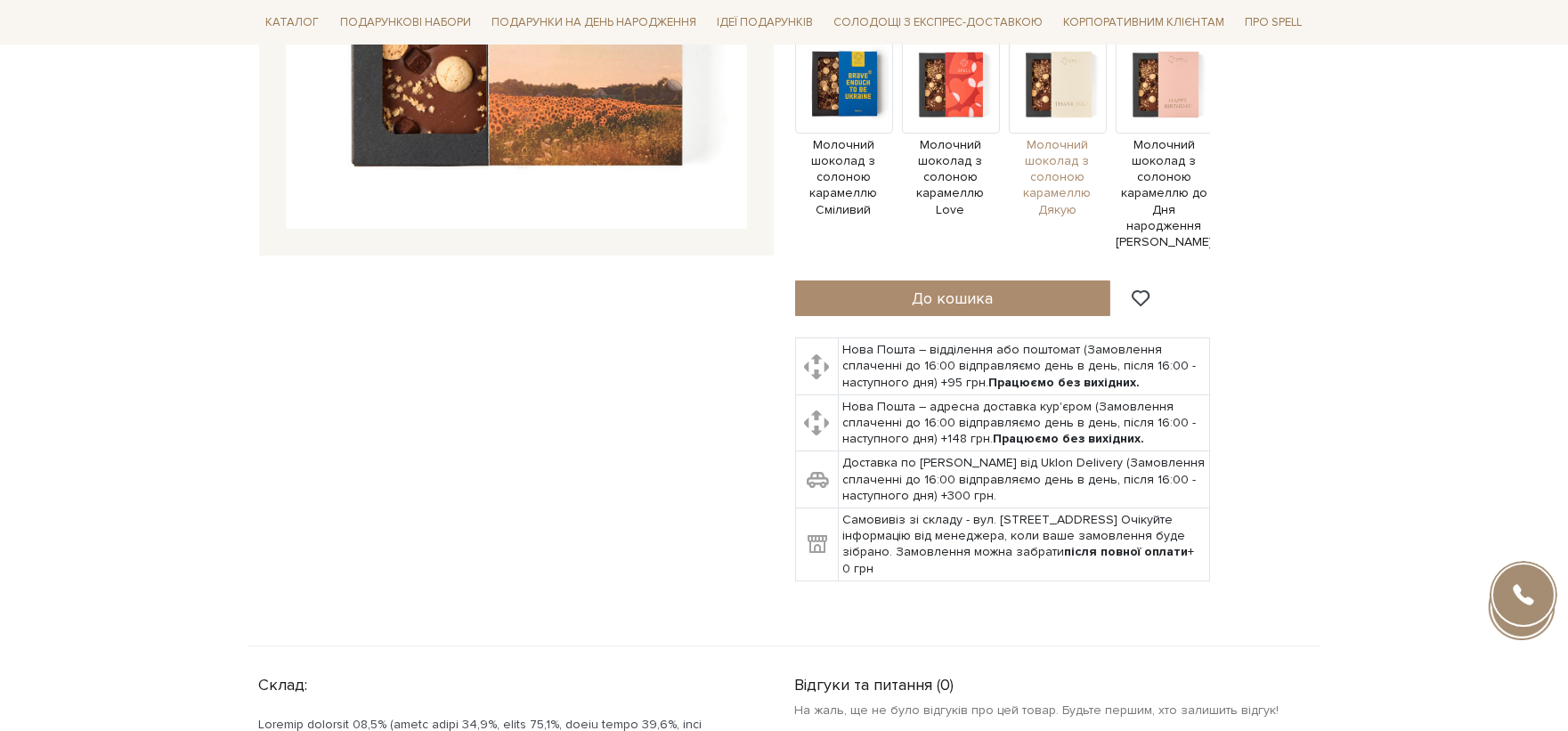
click at [1058, 188] on span "Молочний шоколад з солоною карамеллю Дякую" at bounding box center [1058, 178] width 98 height 81
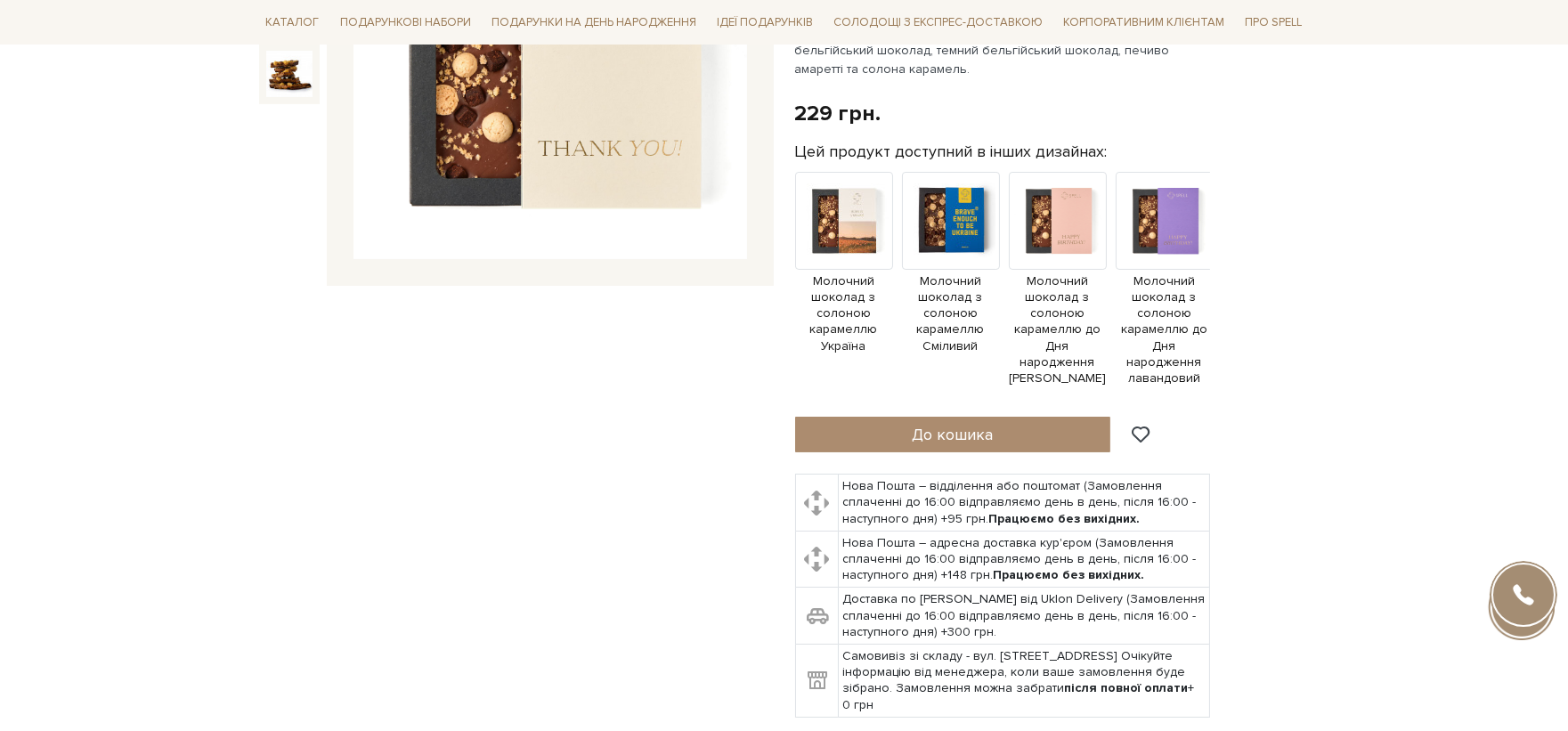
scroll to position [296, 0]
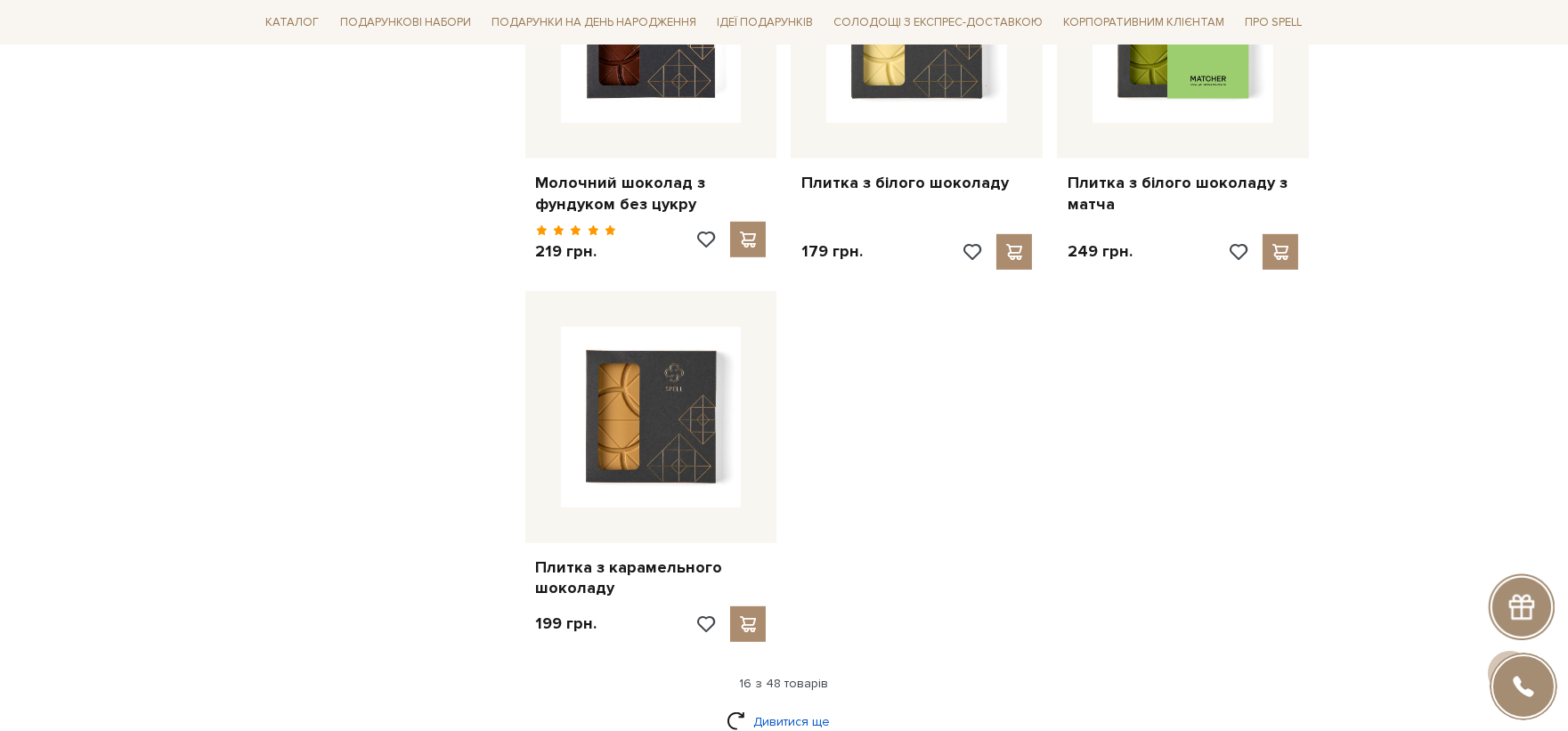
click at [819, 705] on link "Дивитися ще" at bounding box center [784, 721] width 116 height 31
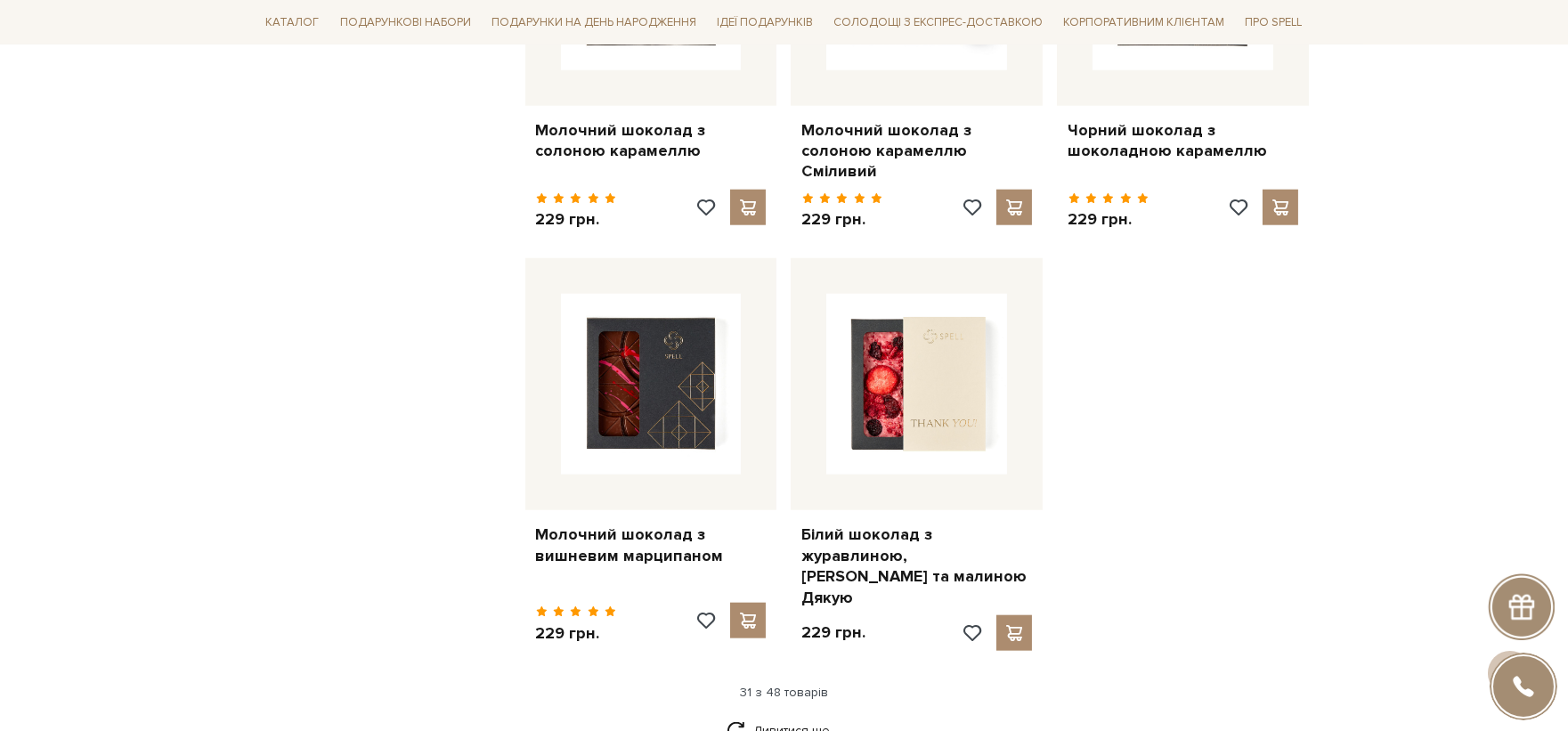
scroll to position [4136, 0]
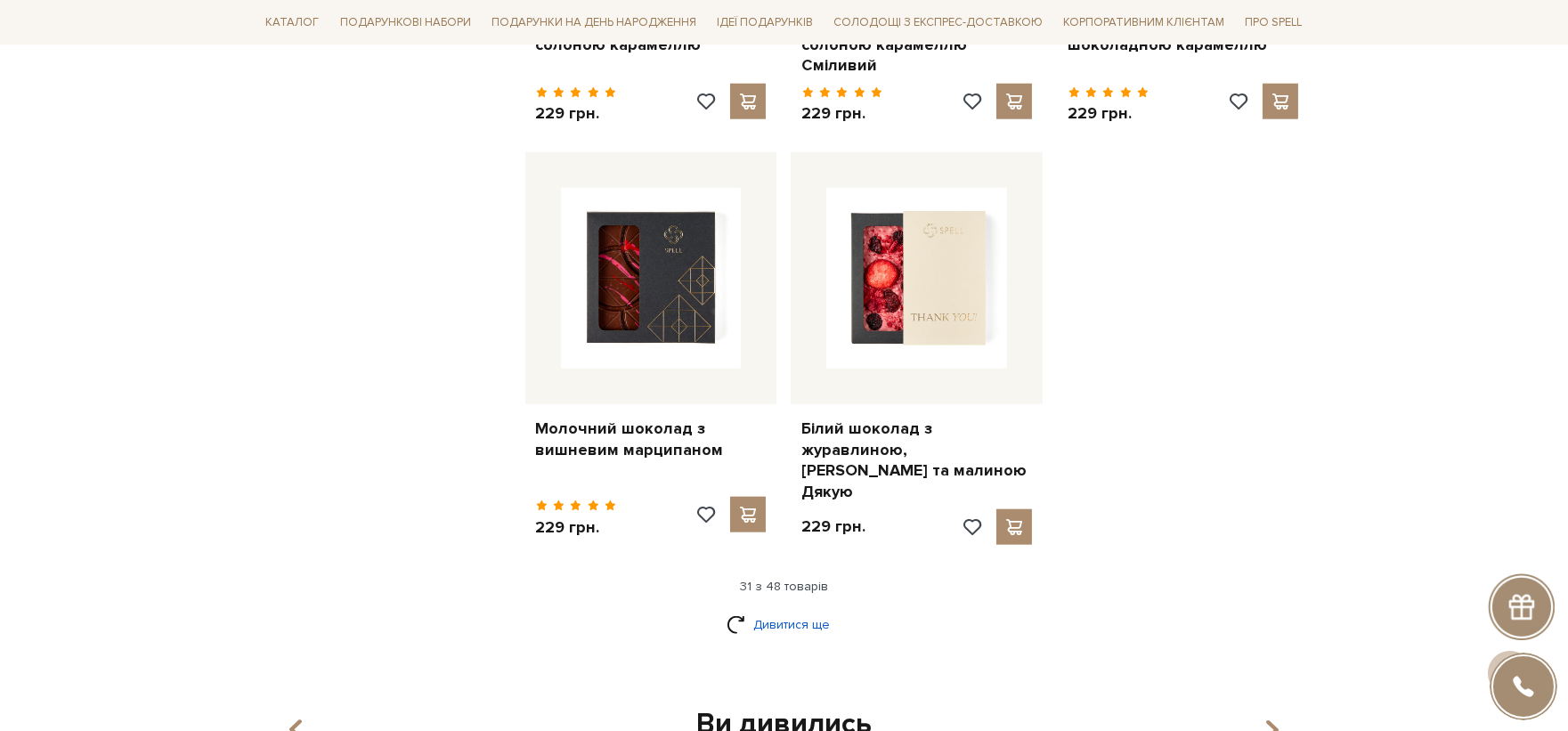
click at [825, 608] on link "Дивитися ще" at bounding box center [784, 624] width 116 height 31
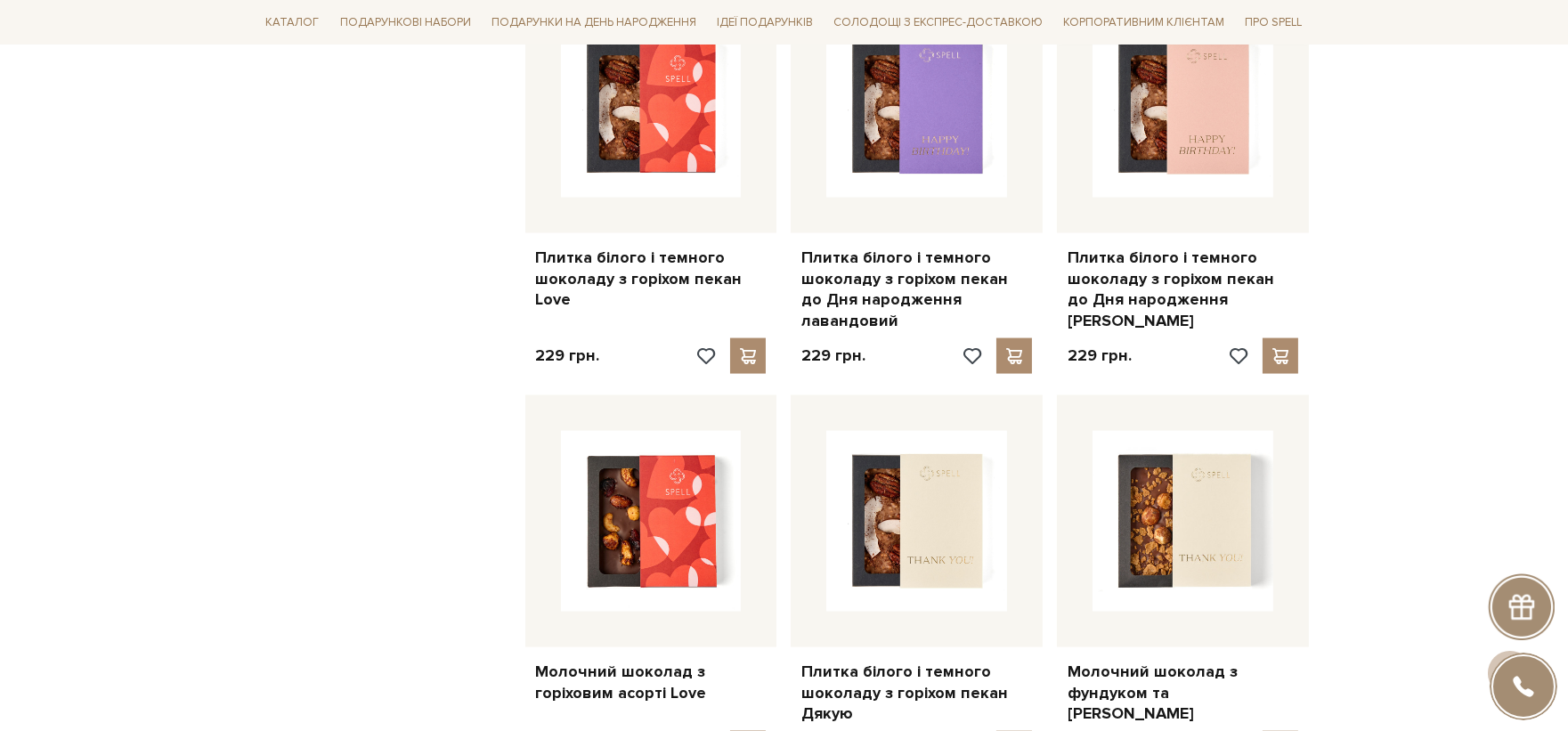
scroll to position [6015, 0]
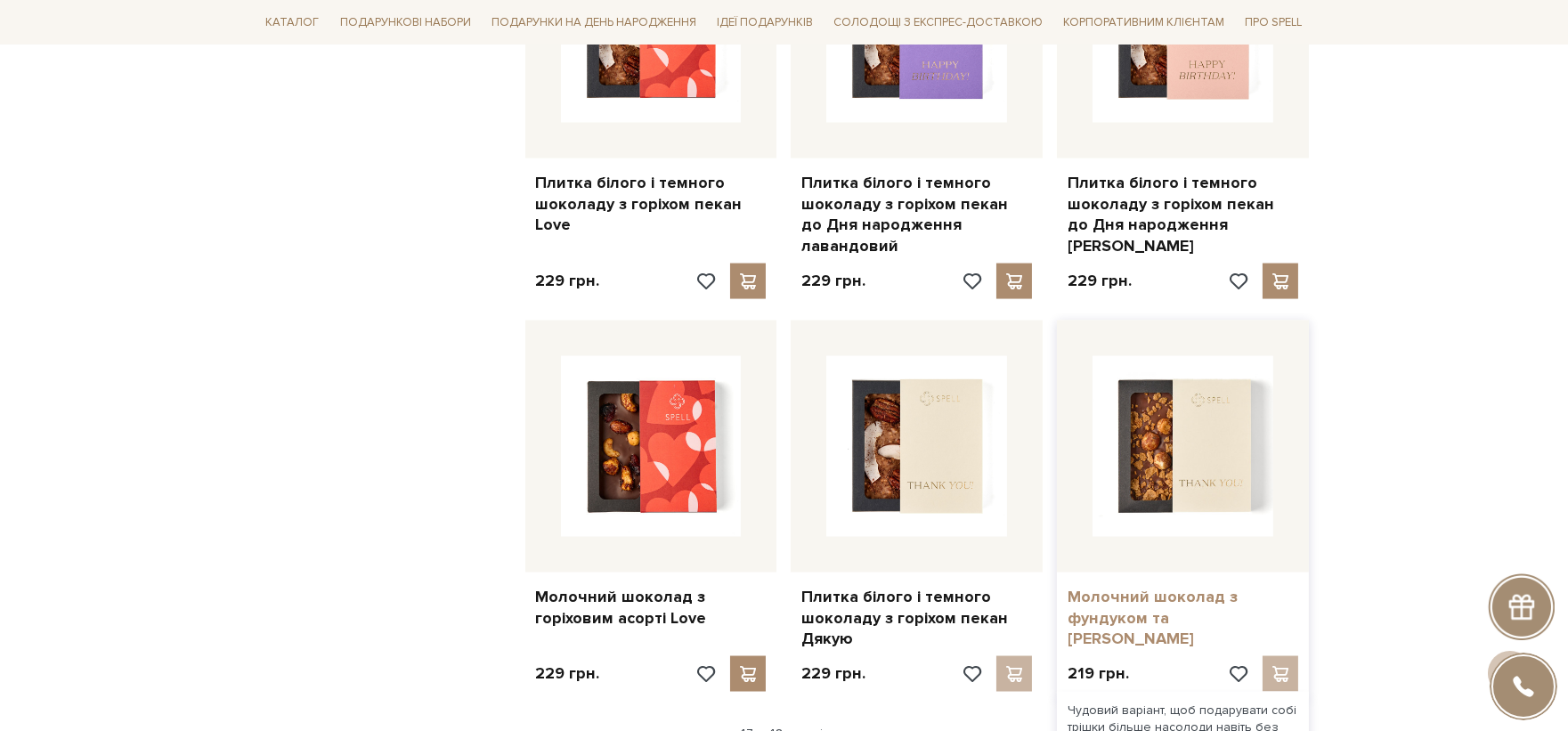
click at [1169, 587] on link "Молочний шоколад з фундуком та [PERSON_NAME]" at bounding box center [1183, 617] width 231 height 62
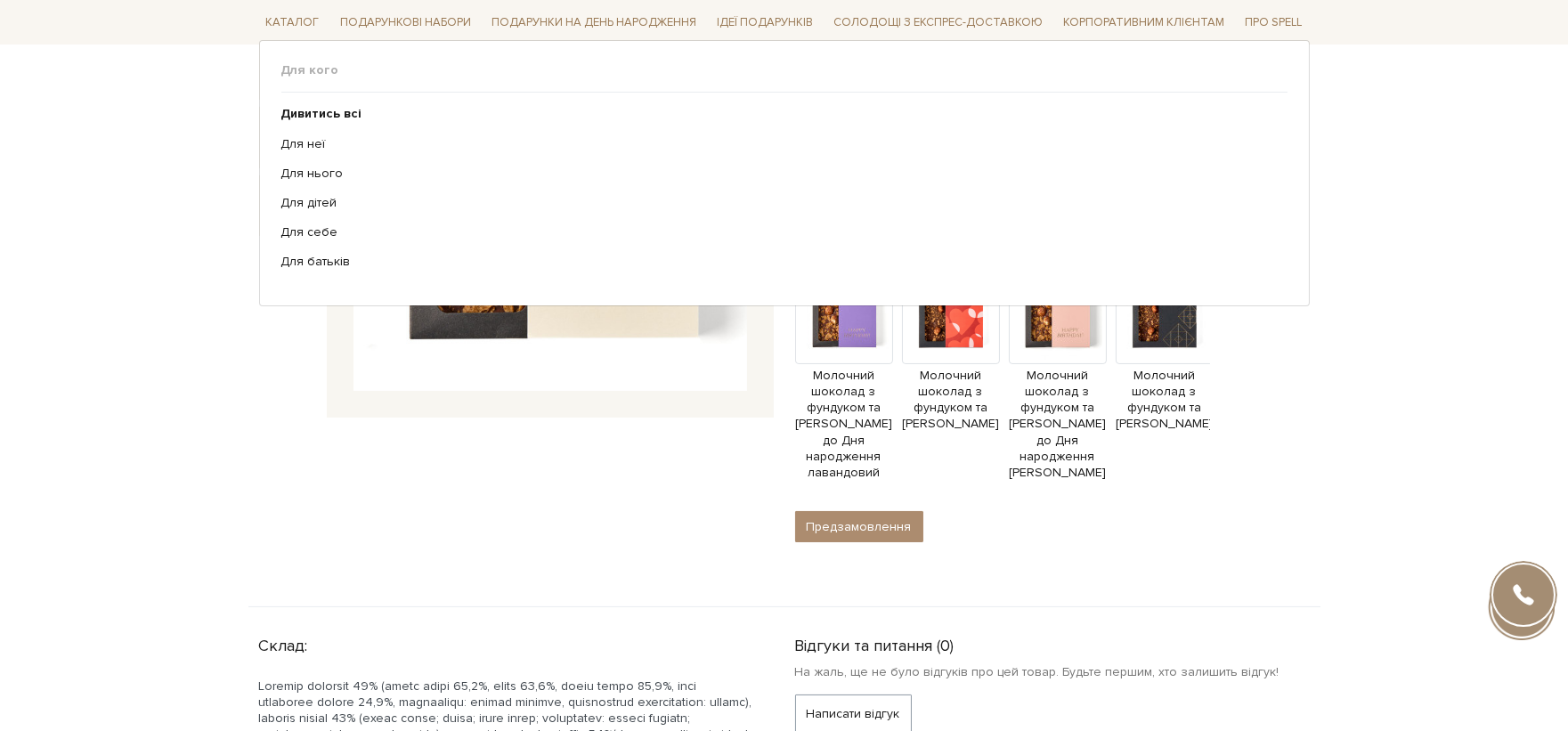
scroll to position [395, 0]
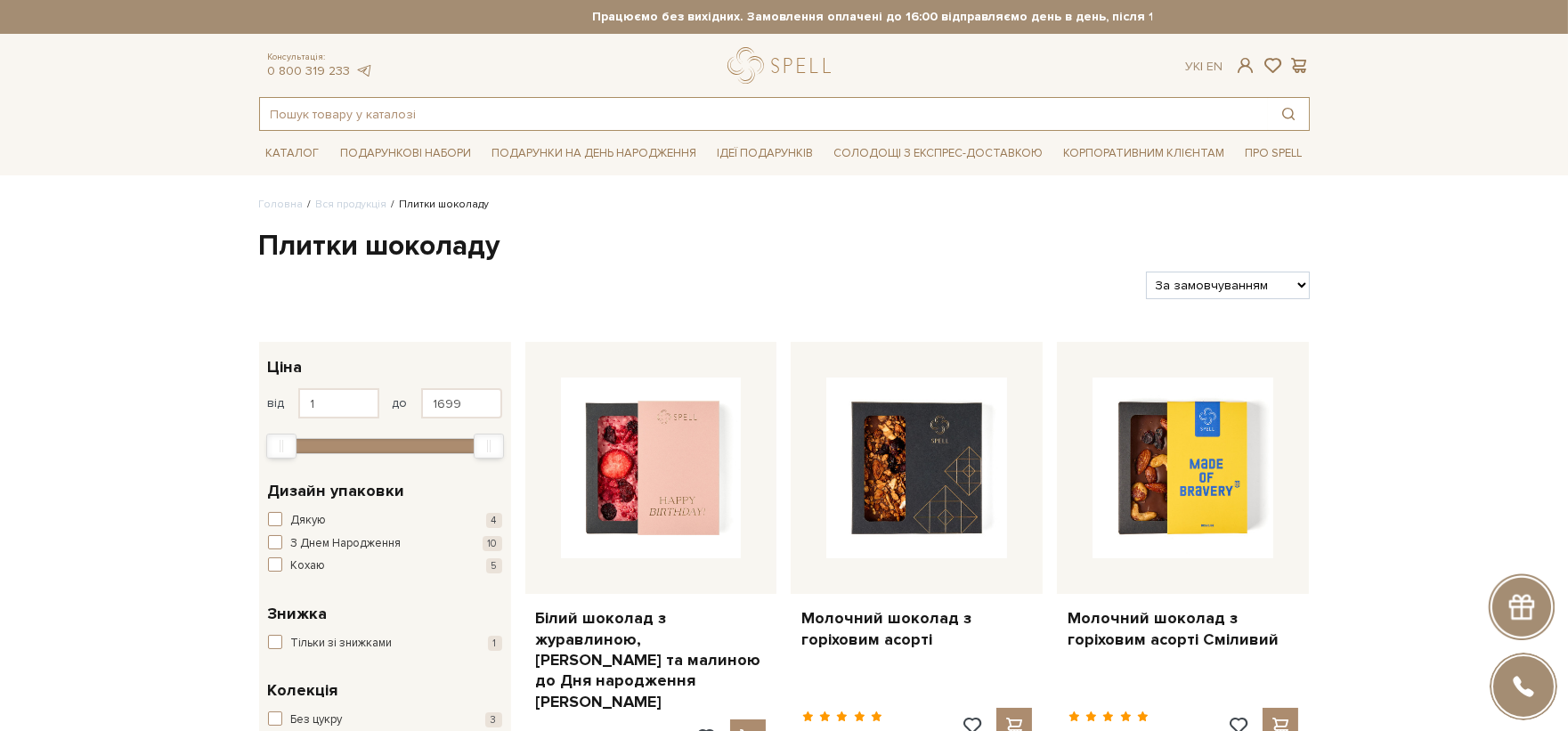
click at [484, 98] on input "text" at bounding box center [764, 114] width 1008 height 32
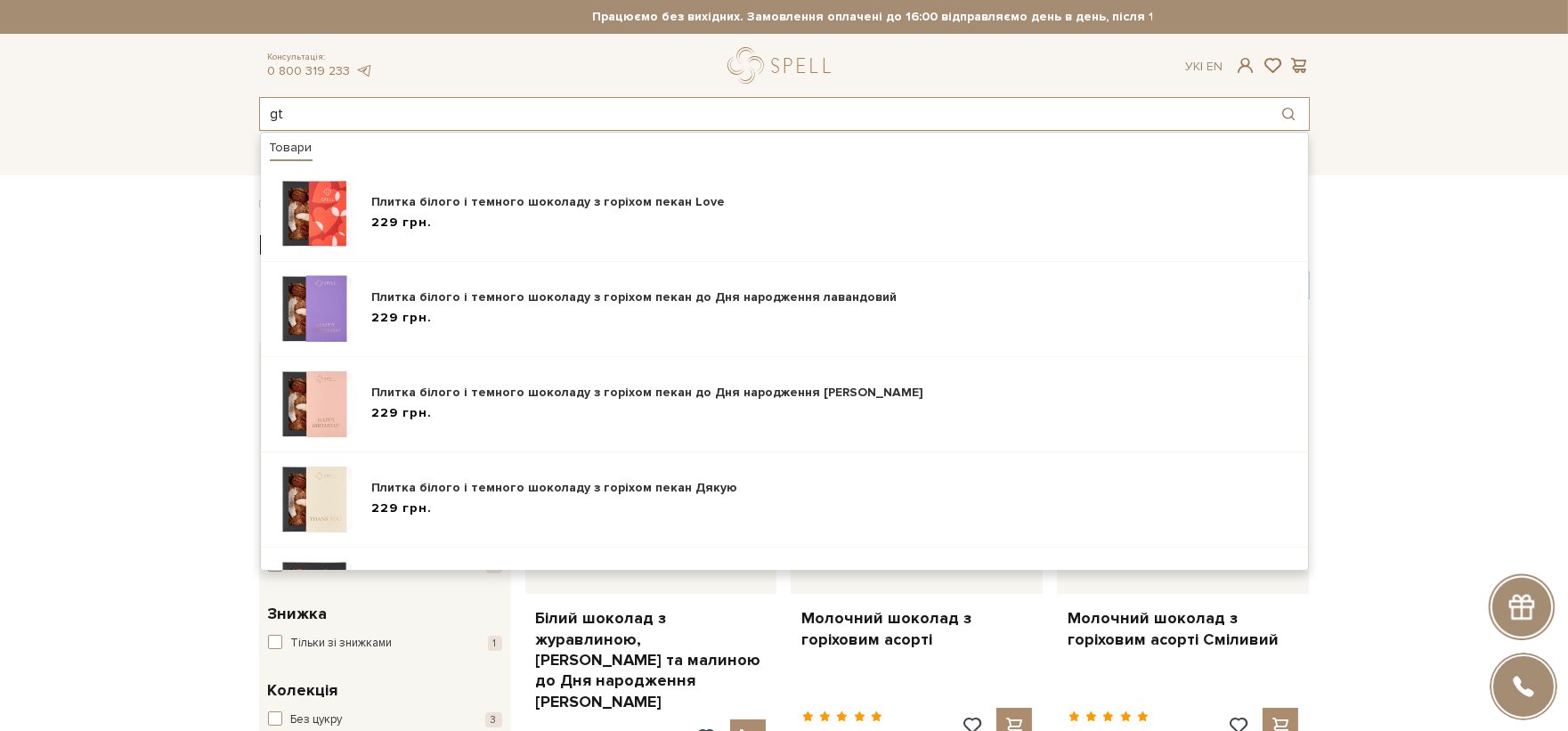
type input "g"
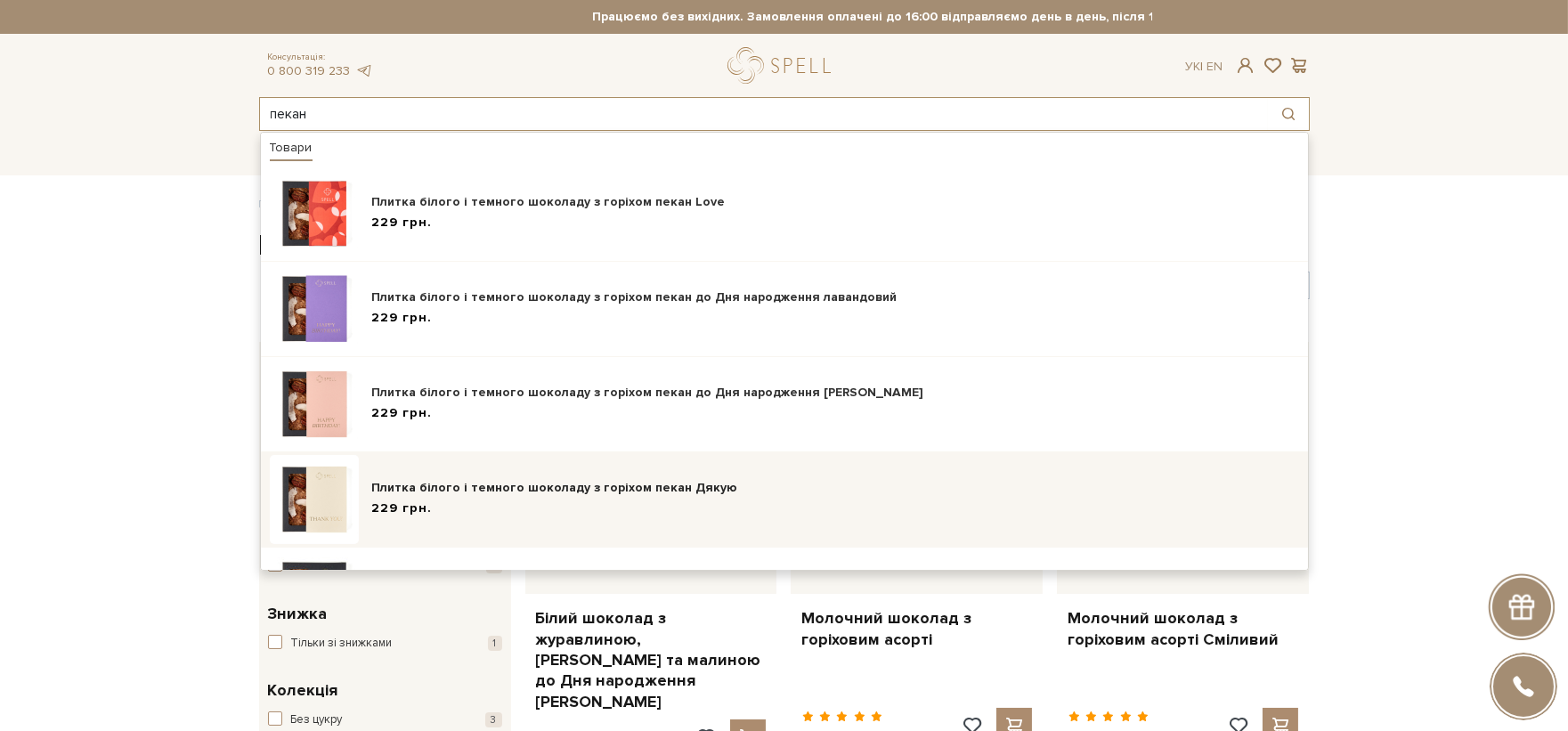
type input "пекан"
click at [523, 496] on div "Плитка білого і темного шоколаду з горіхом пекан Дякую 229 грн." at bounding box center [836, 499] width 927 height 42
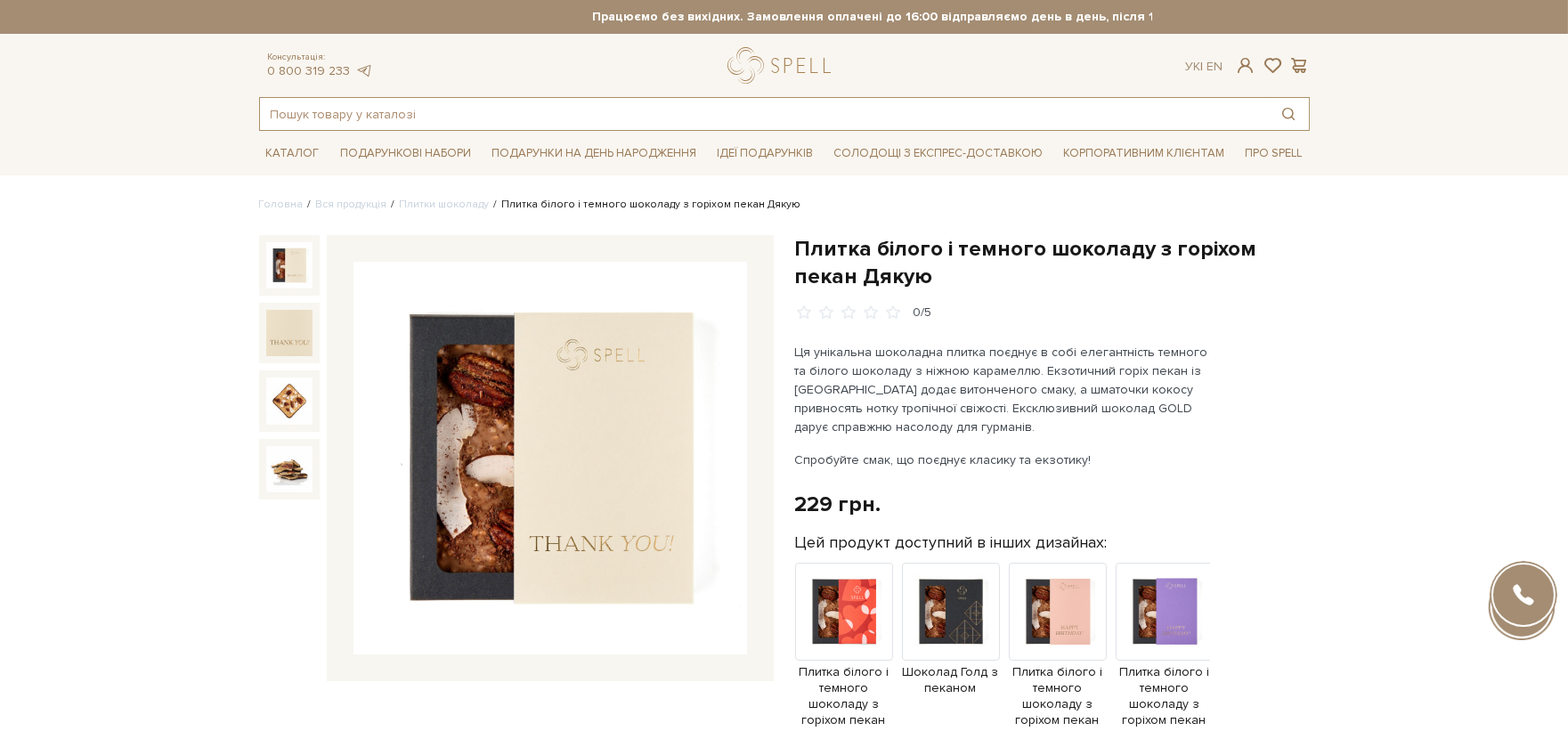
click at [532, 119] on input "text" at bounding box center [764, 114] width 1008 height 32
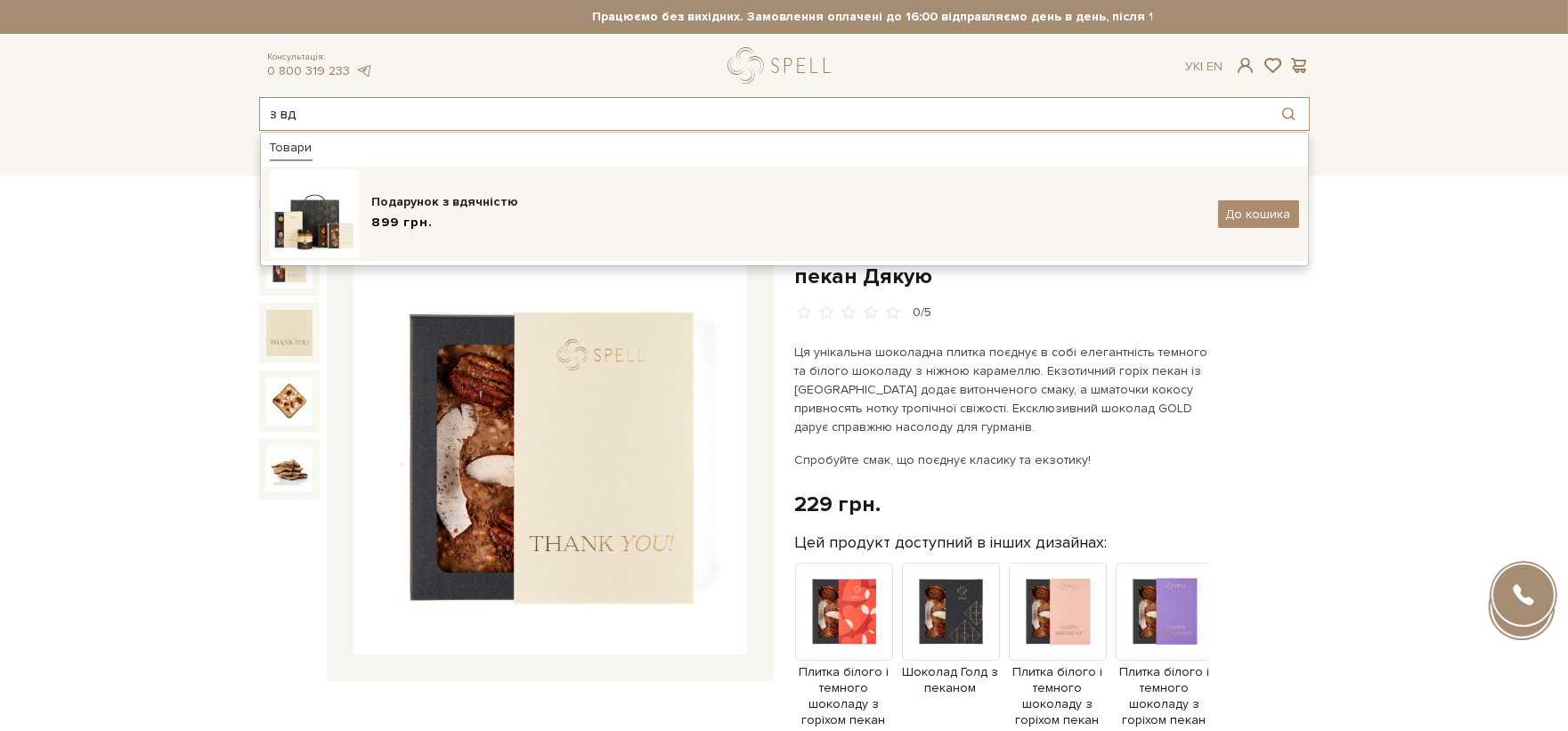
type input "з вд"
click at [487, 201] on div "Подарунок з вдячністю" at bounding box center [788, 202] width 833 height 18
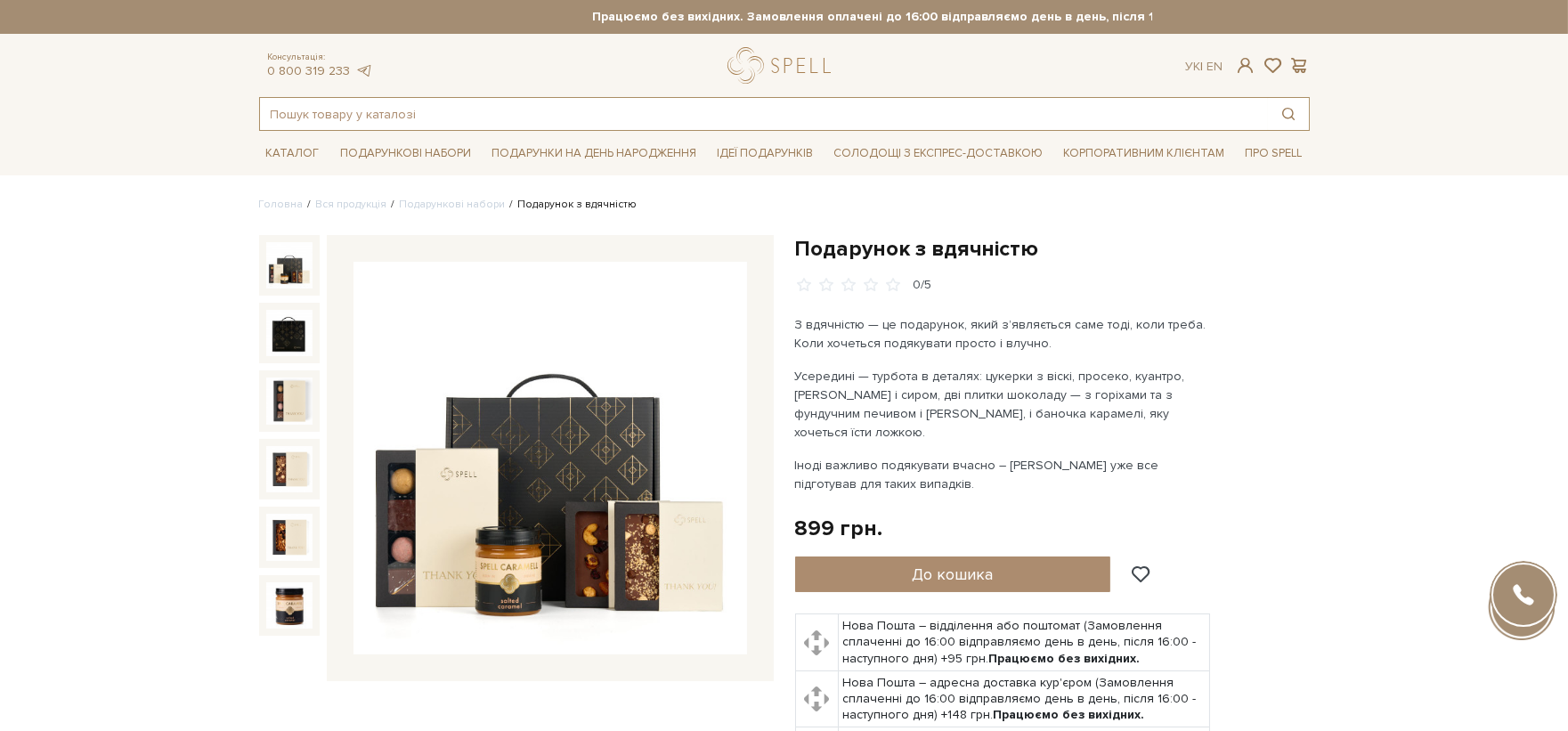
click at [559, 102] on input "text" at bounding box center [764, 114] width 1008 height 32
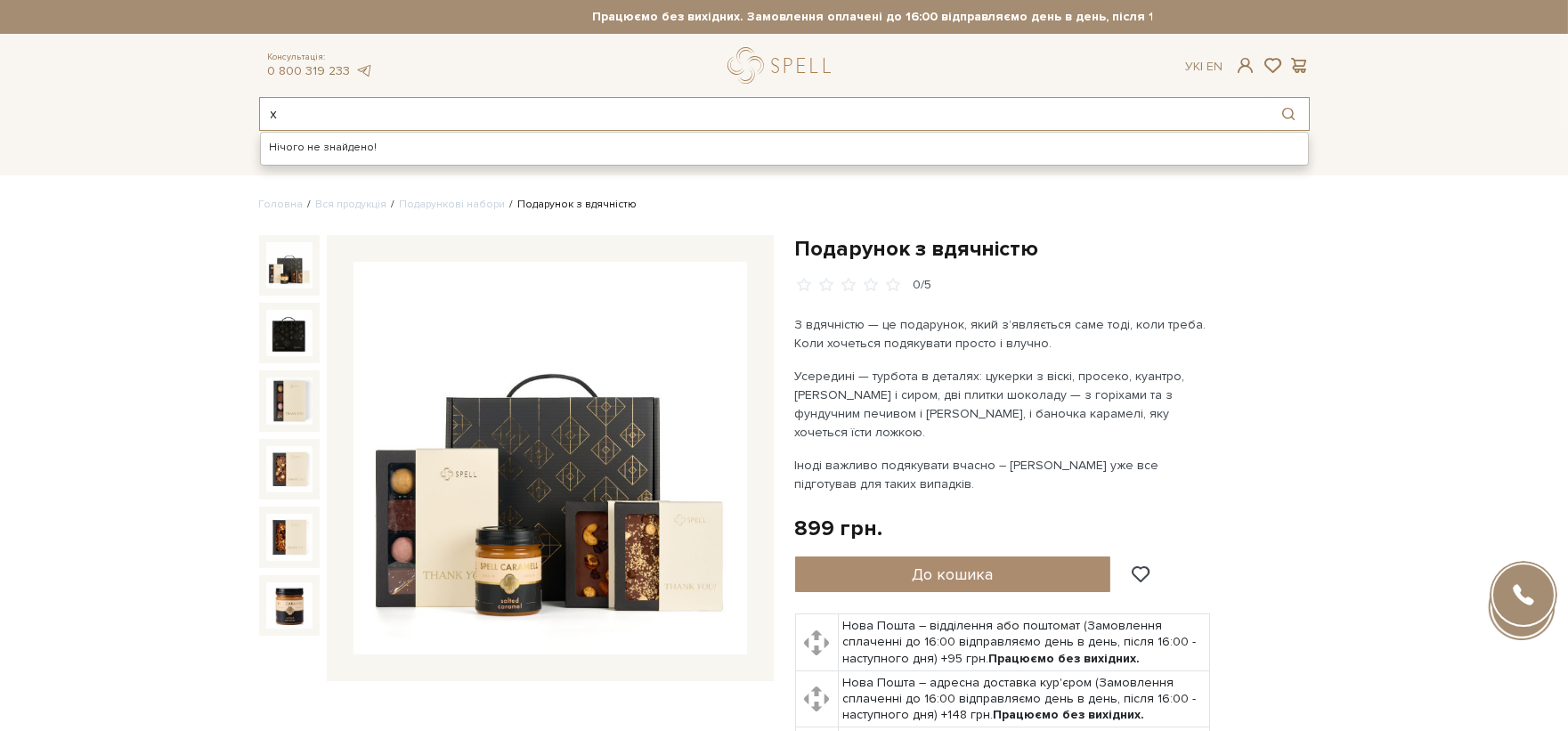
type input "х"
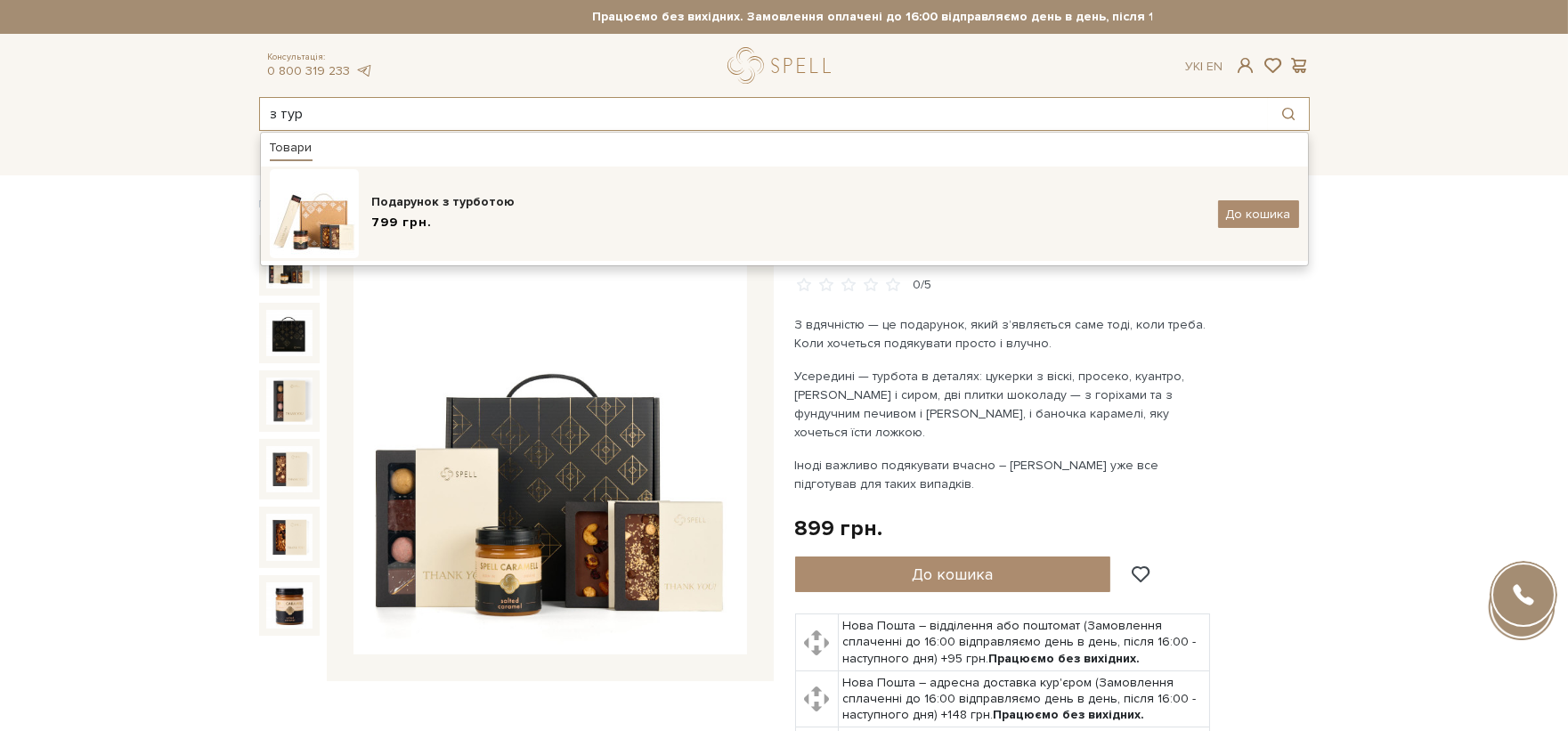
type input "з тур"
click at [477, 200] on div "Подарунок з турботою" at bounding box center [788, 202] width 833 height 18
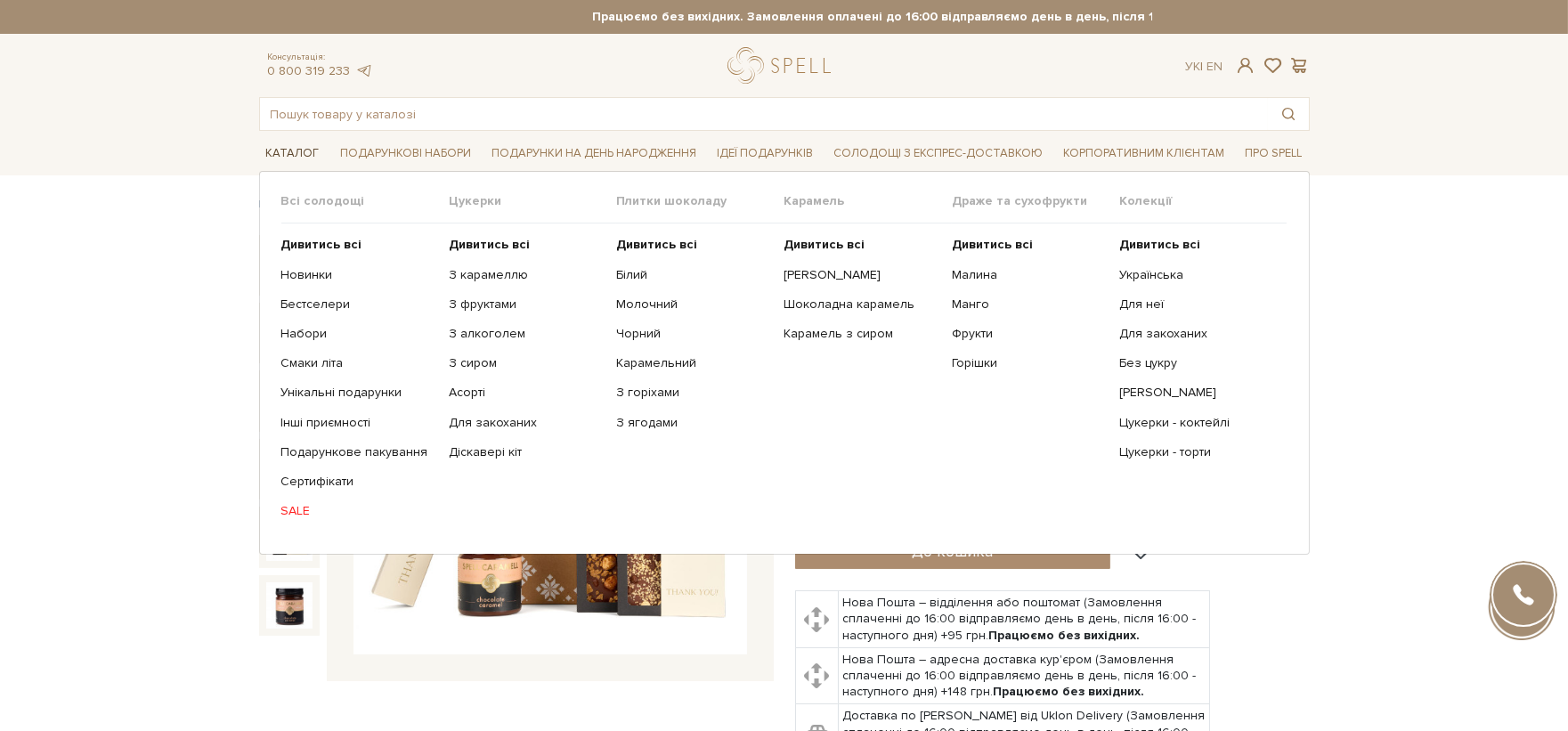
click at [296, 143] on span "Каталог" at bounding box center [293, 153] width 68 height 27
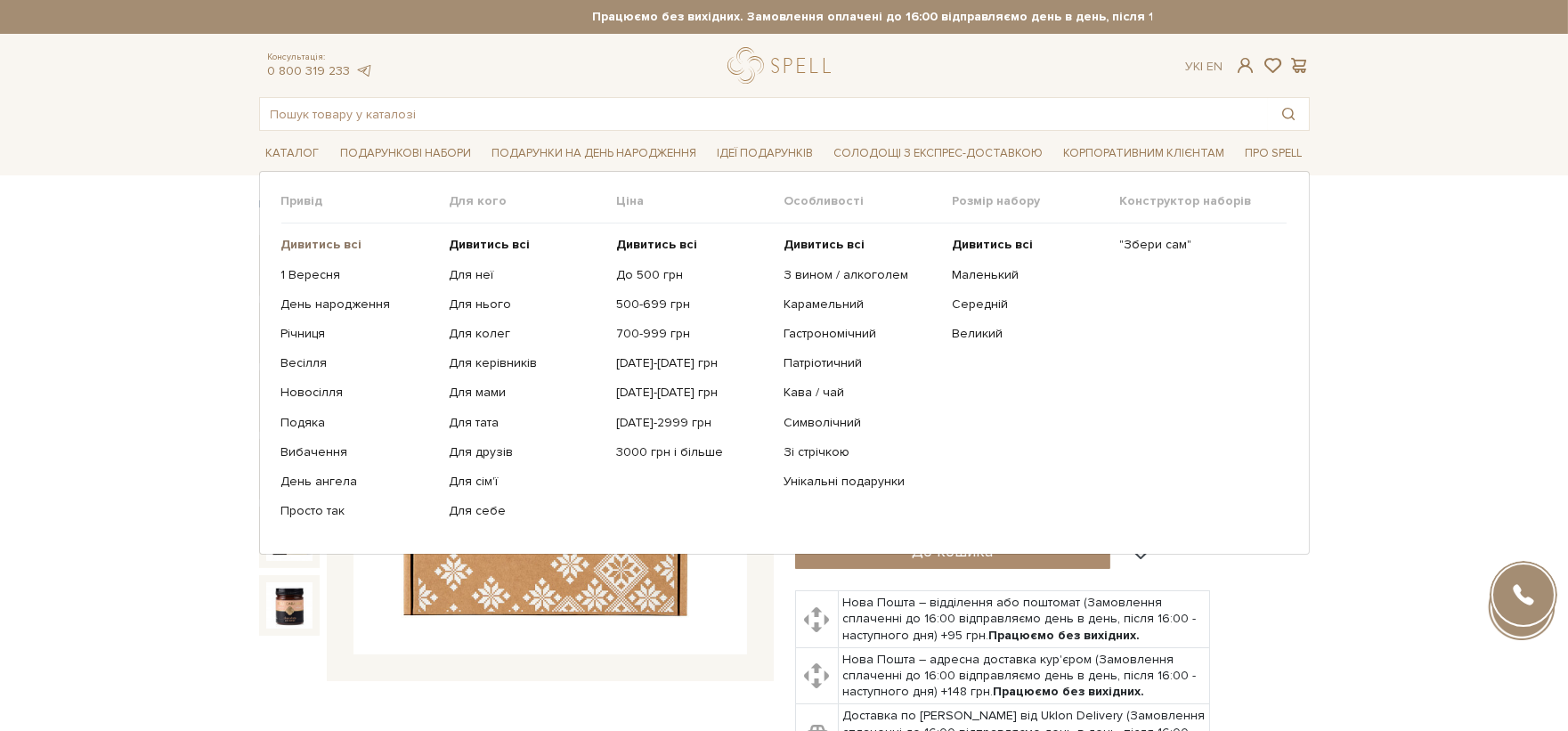
click at [350, 241] on b "Дивитись всі" at bounding box center [322, 243] width 81 height 15
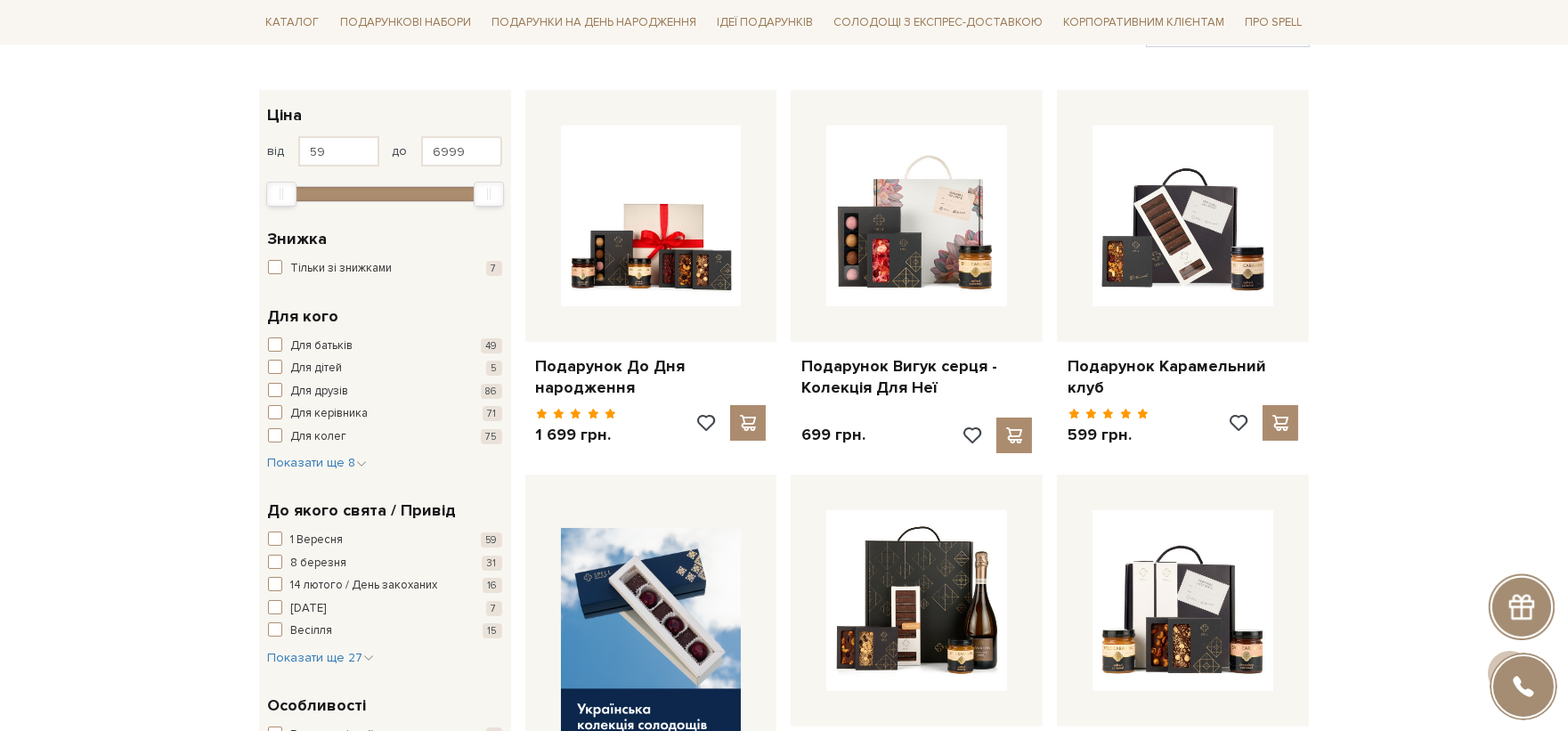
scroll to position [296, 0]
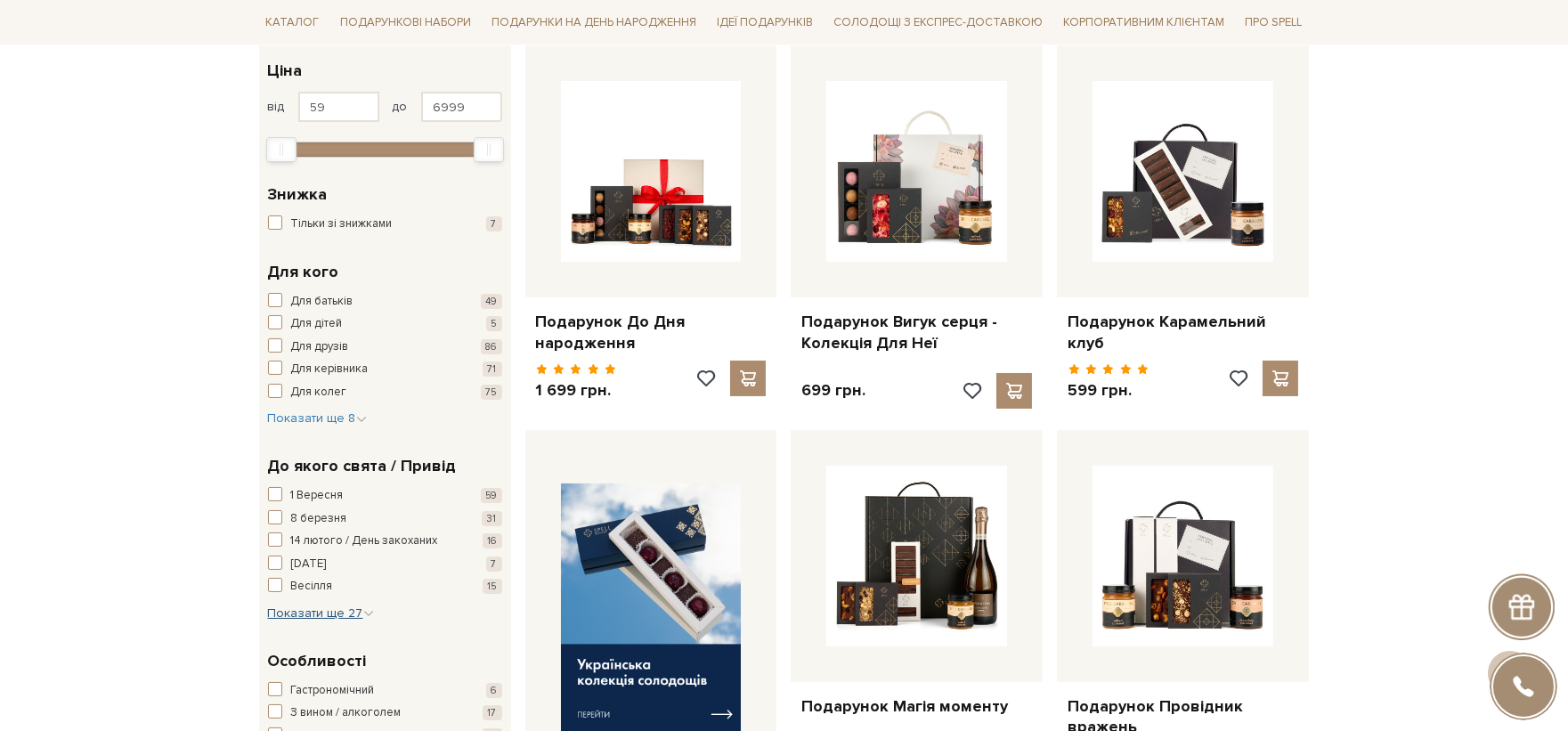
click at [344, 617] on span "Показати ще 27" at bounding box center [321, 612] width 106 height 15
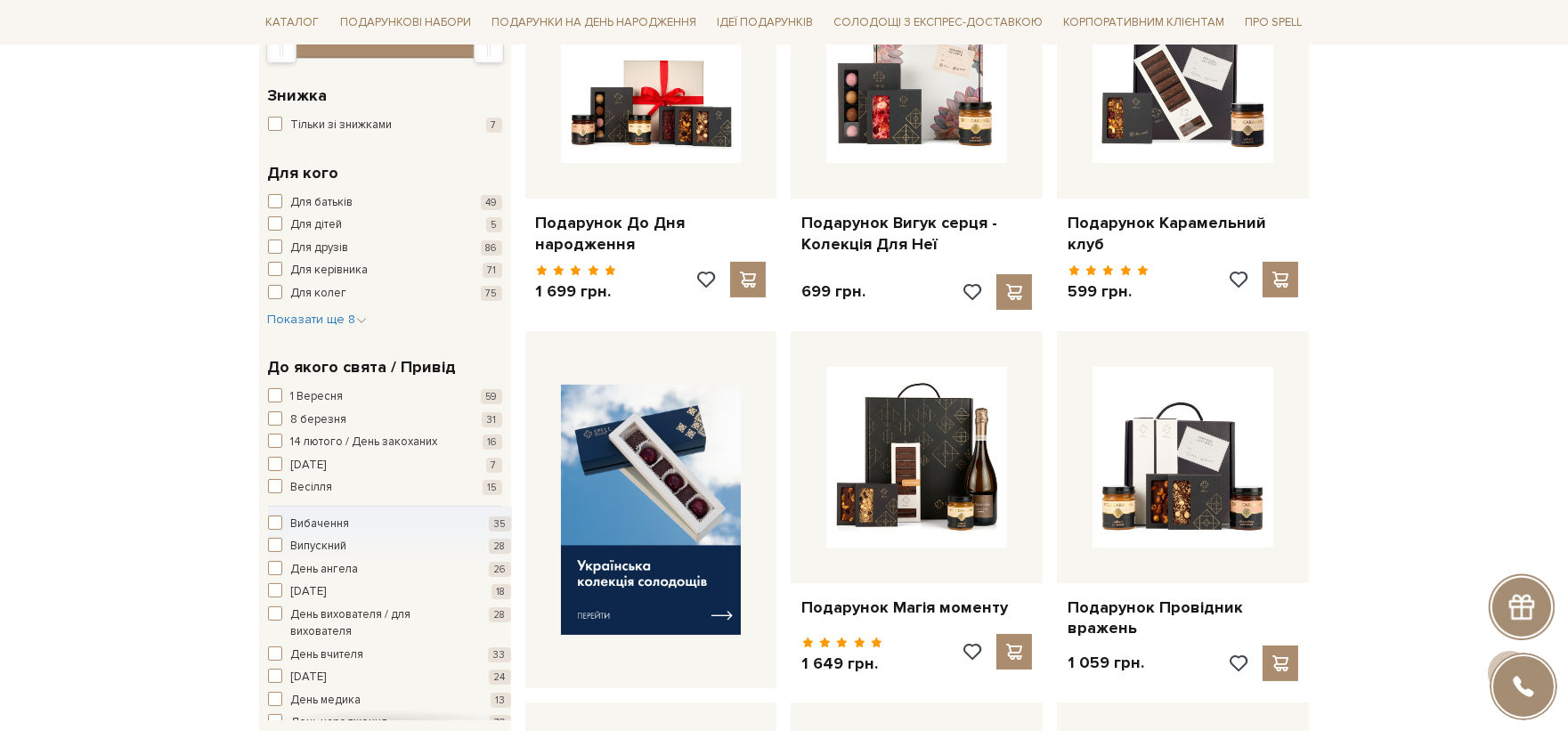
scroll to position [494, 0]
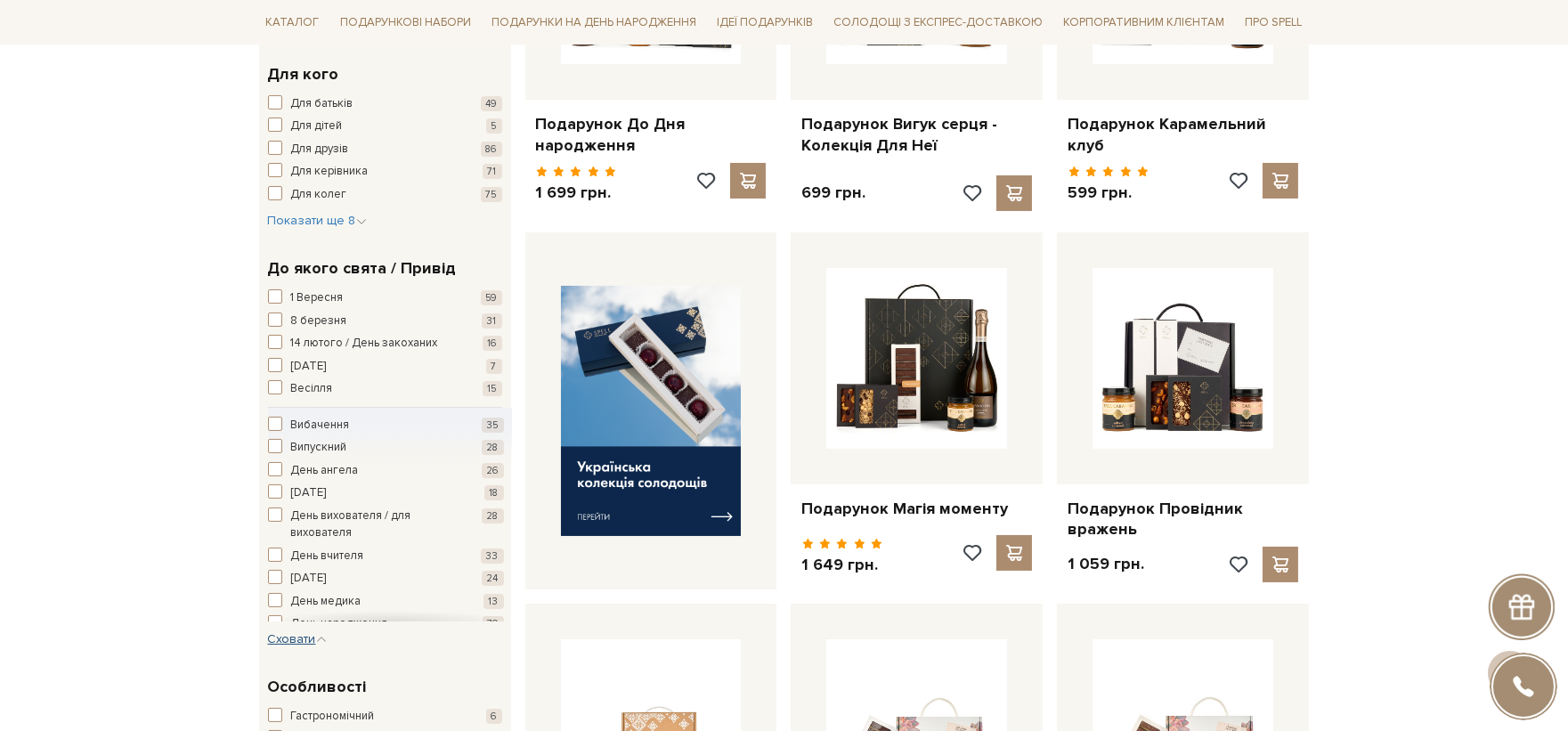
click at [321, 631] on span "Сховати" at bounding box center [297, 638] width 59 height 15
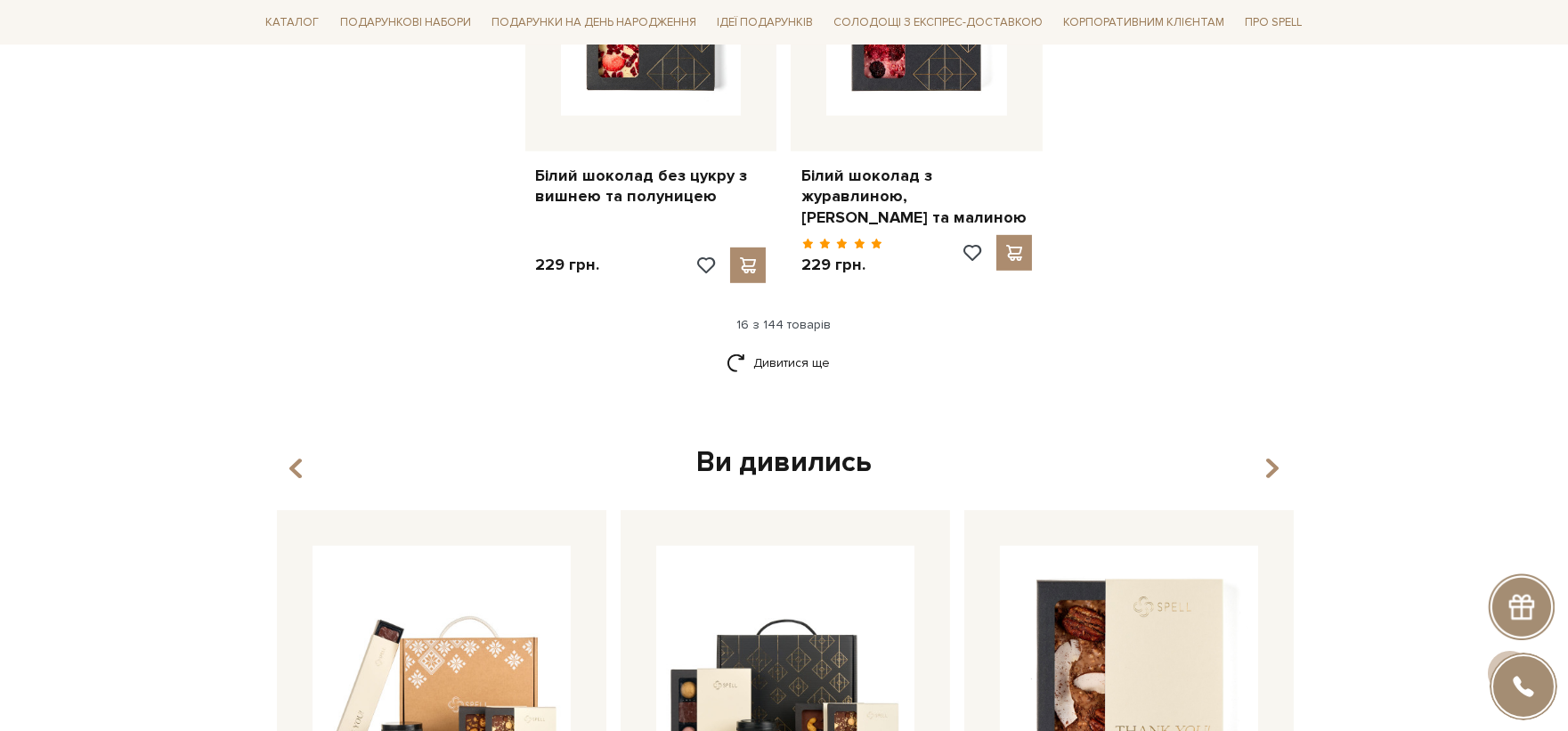
scroll to position [2373, 0]
click at [821, 352] on link "Дивитися ще" at bounding box center [784, 361] width 116 height 31
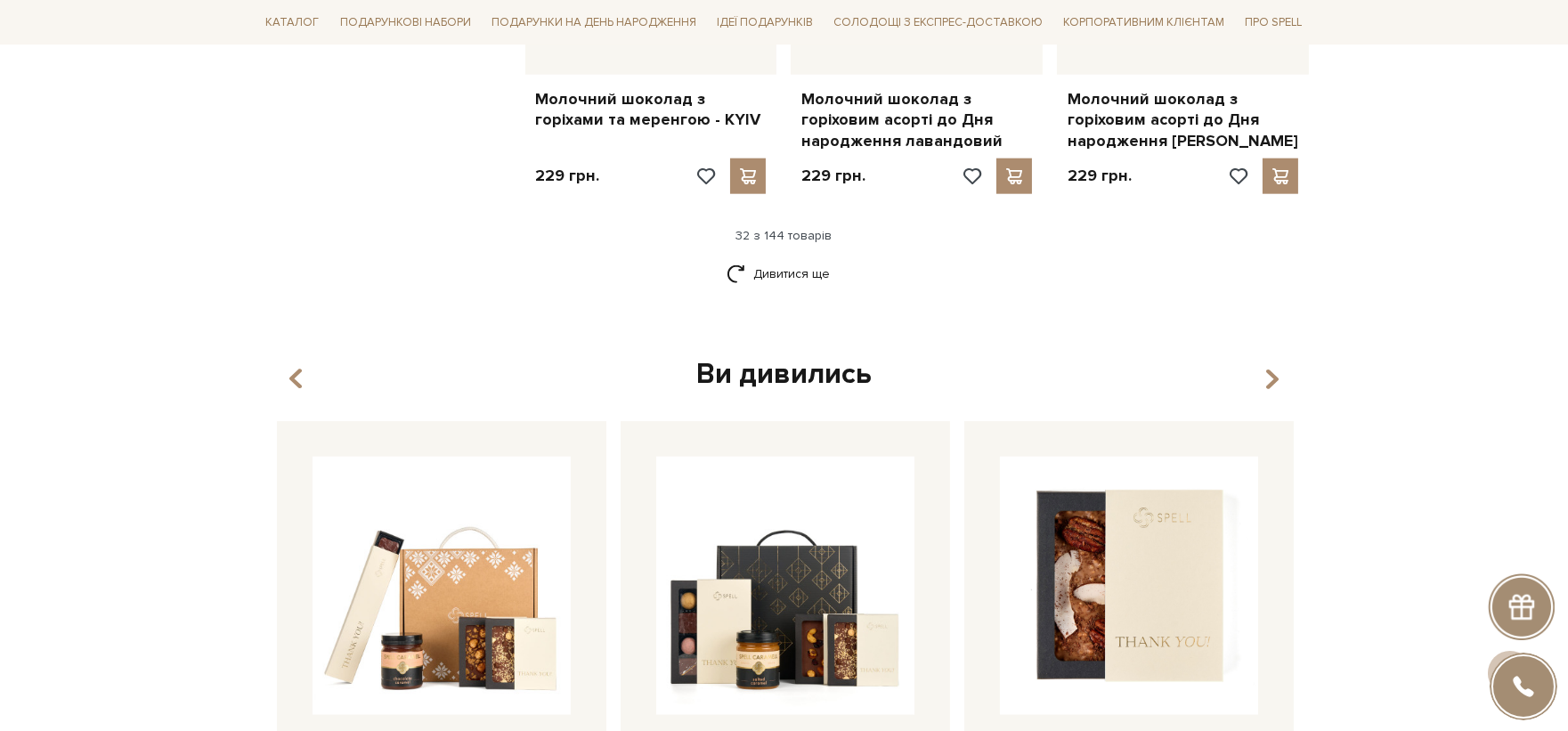
scroll to position [4450, 0]
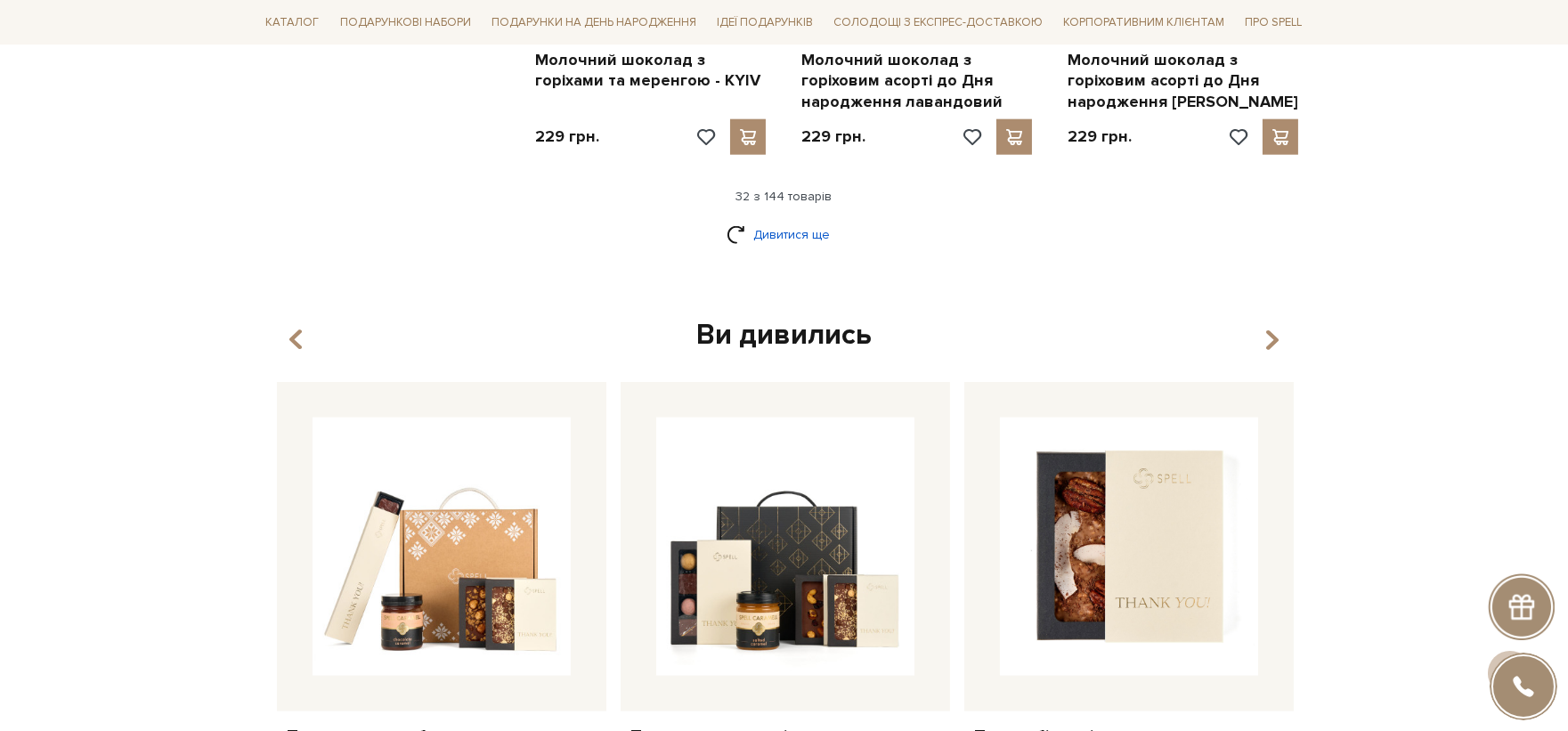
click at [758, 219] on link "Дивитися ще" at bounding box center [784, 235] width 116 height 31
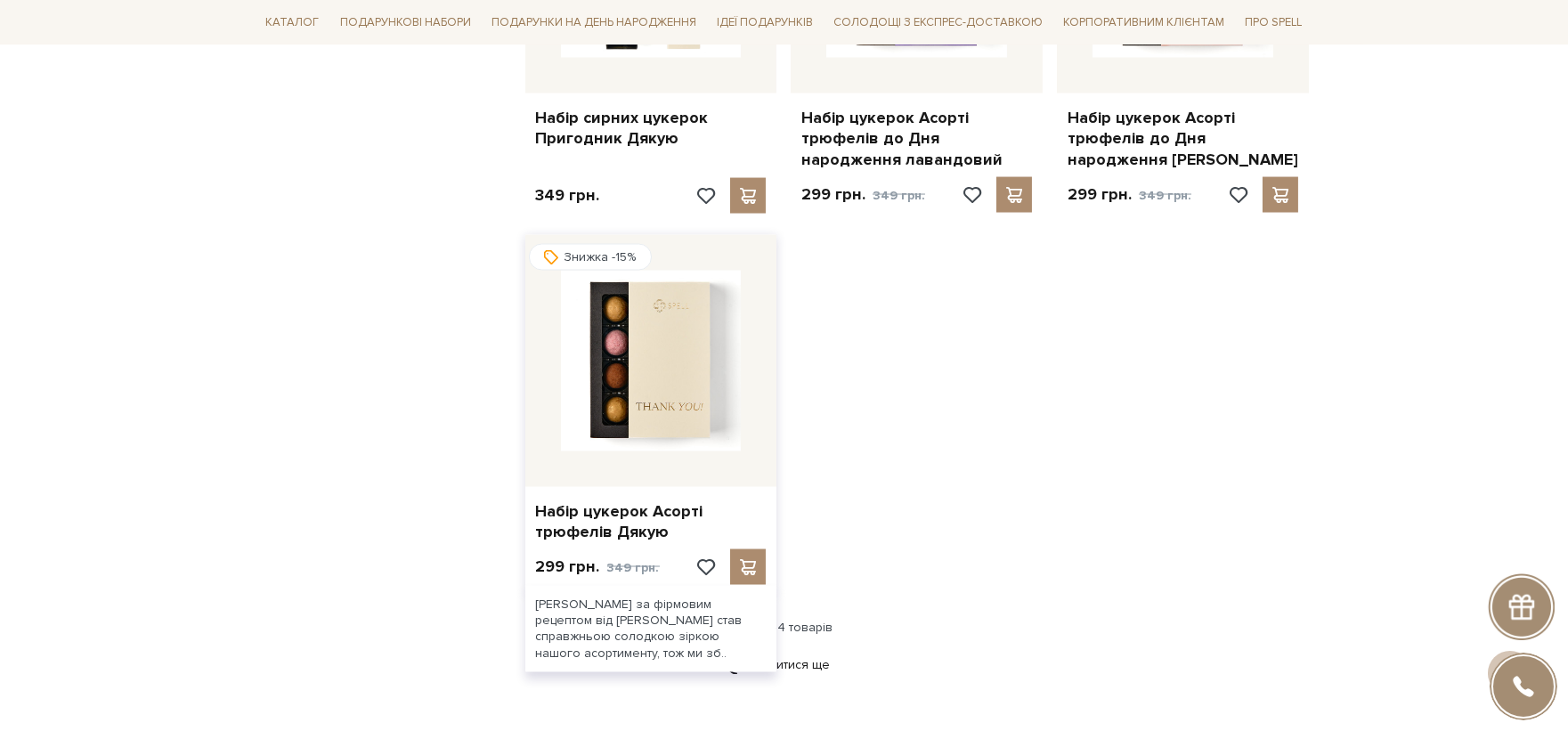
scroll to position [6526, 0]
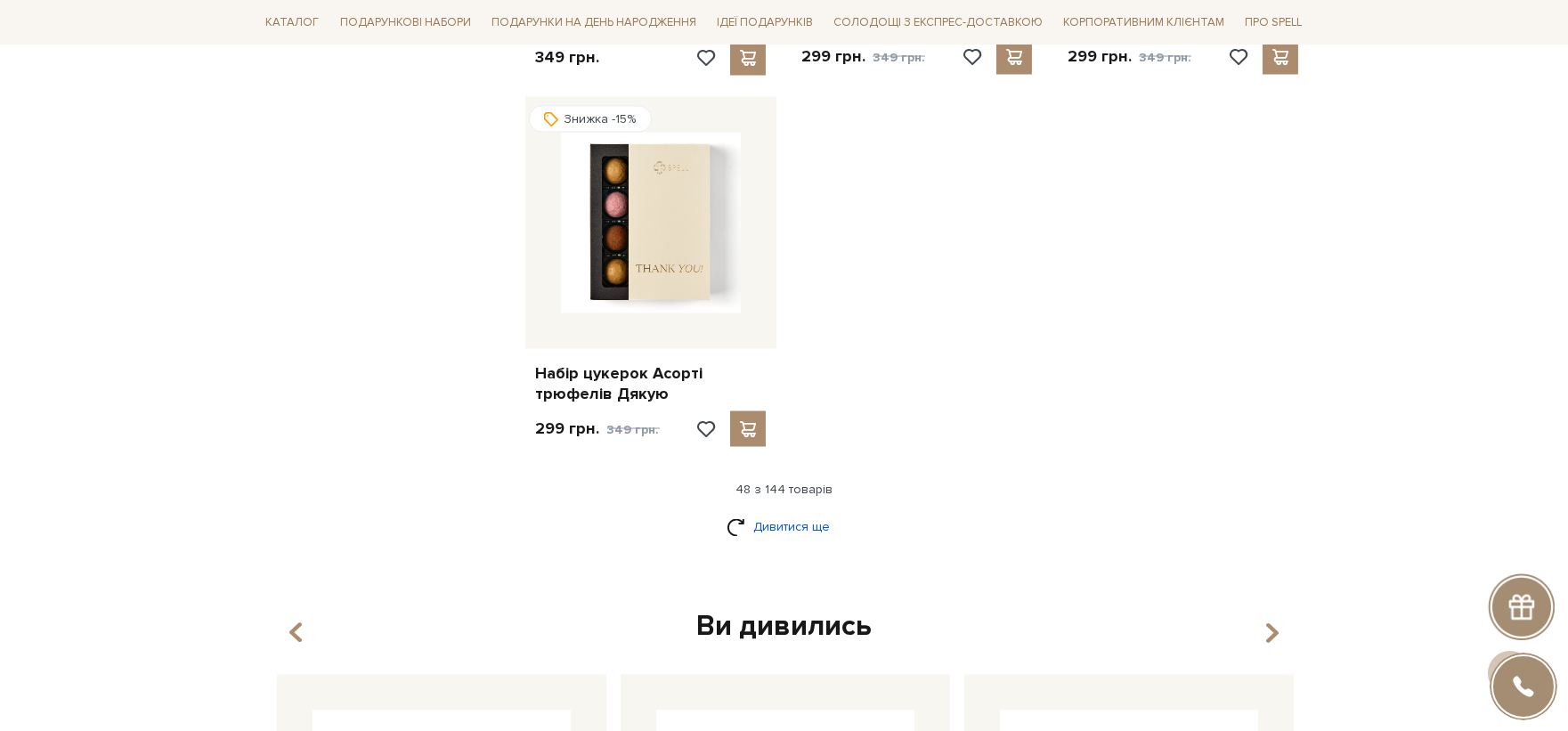
click at [769, 512] on link "Дивитися ще" at bounding box center [784, 528] width 116 height 31
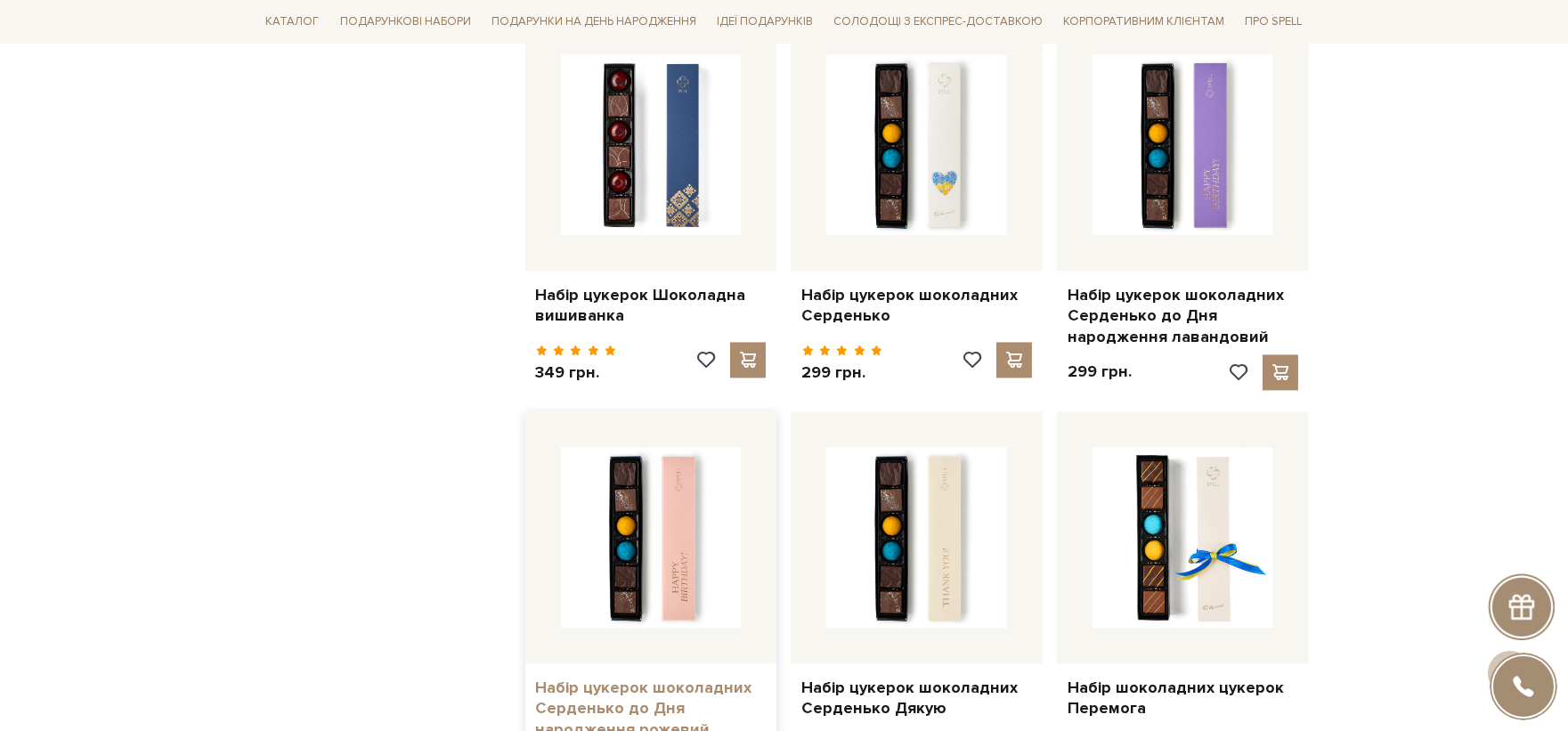
scroll to position [8010, 0]
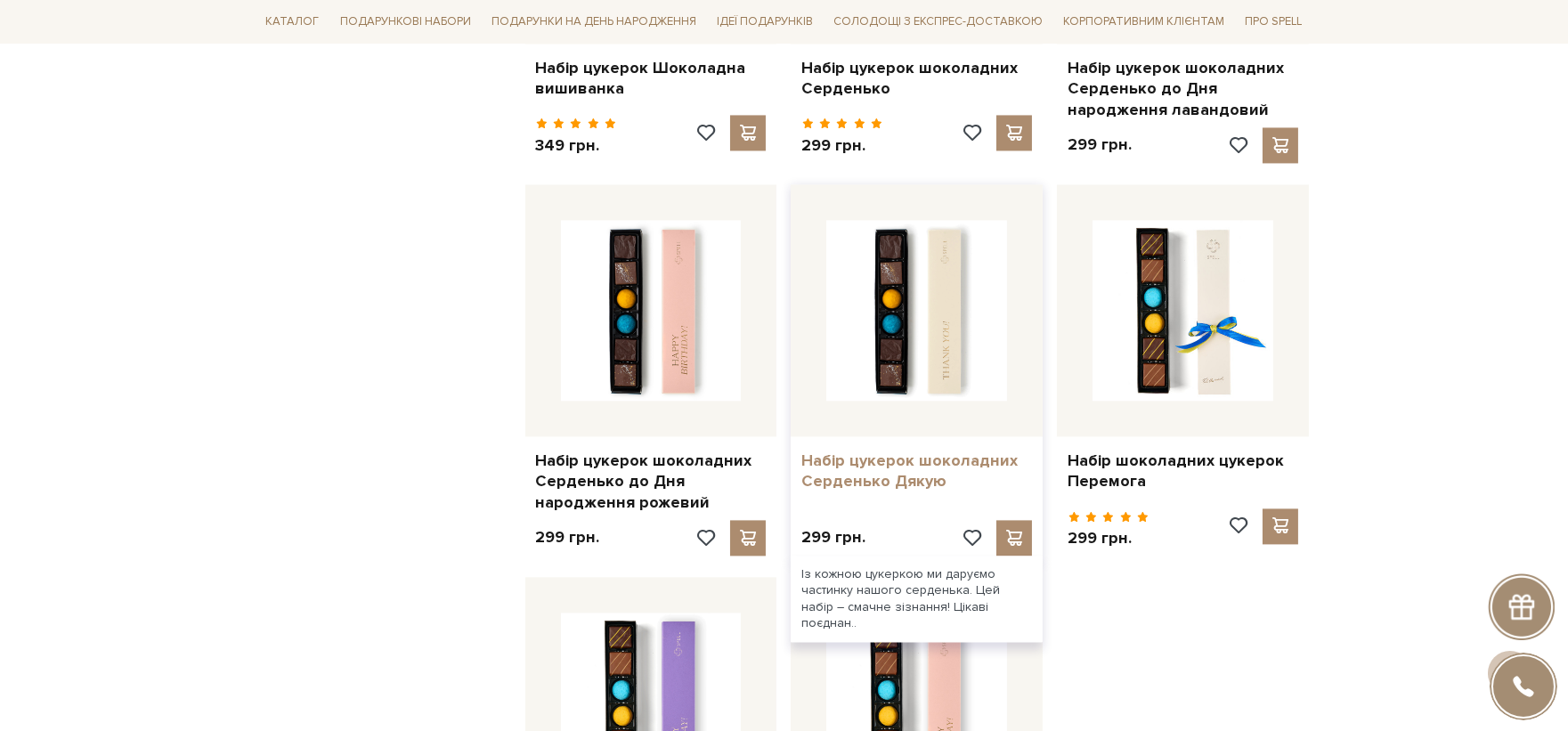
click at [960, 450] on link "Набір цукерок шоколадних Серденько Дякую" at bounding box center [916, 471] width 231 height 42
